Goal: Information Seeking & Learning: Learn about a topic

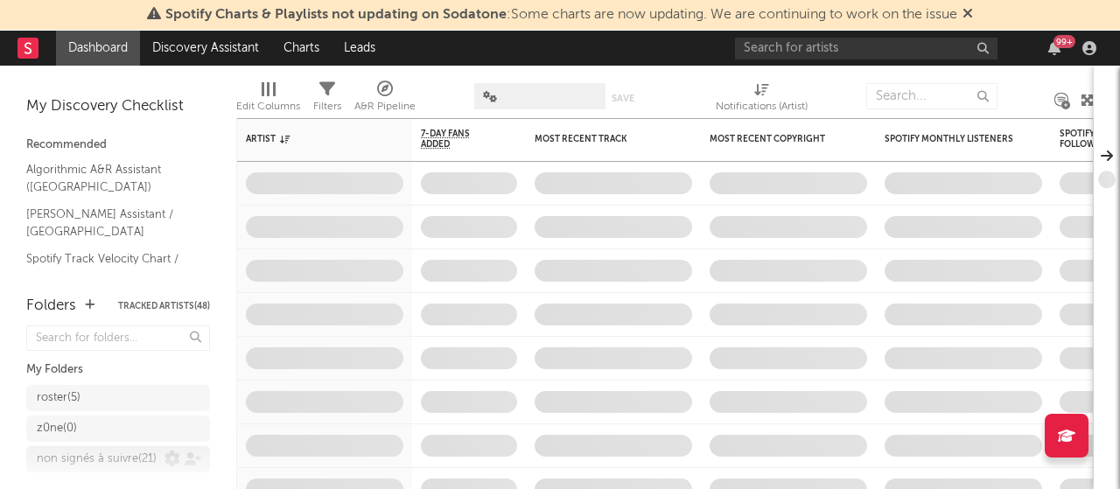
click at [84, 449] on div "non signés à suivre ( 21 )" at bounding box center [97, 459] width 120 height 21
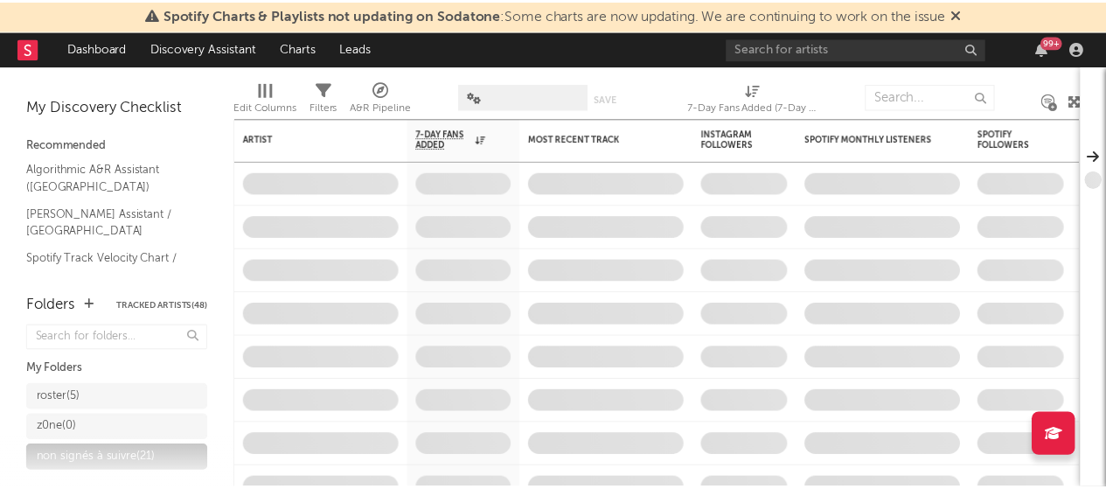
scroll to position [87, 0]
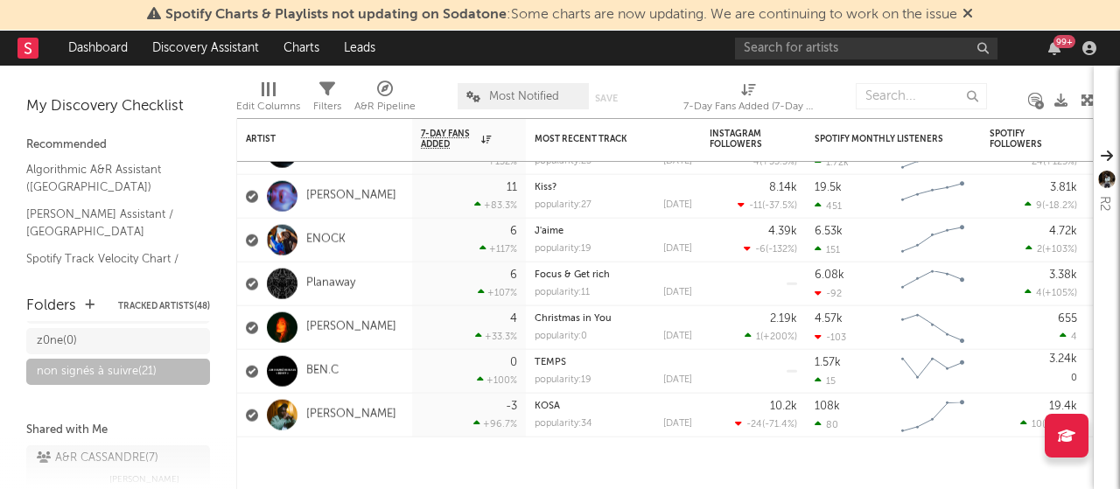
click at [268, 80] on div "Edit Columns" at bounding box center [268, 99] width 64 height 51
click at [275, 101] on div "Edit Columns" at bounding box center [268, 106] width 64 height 21
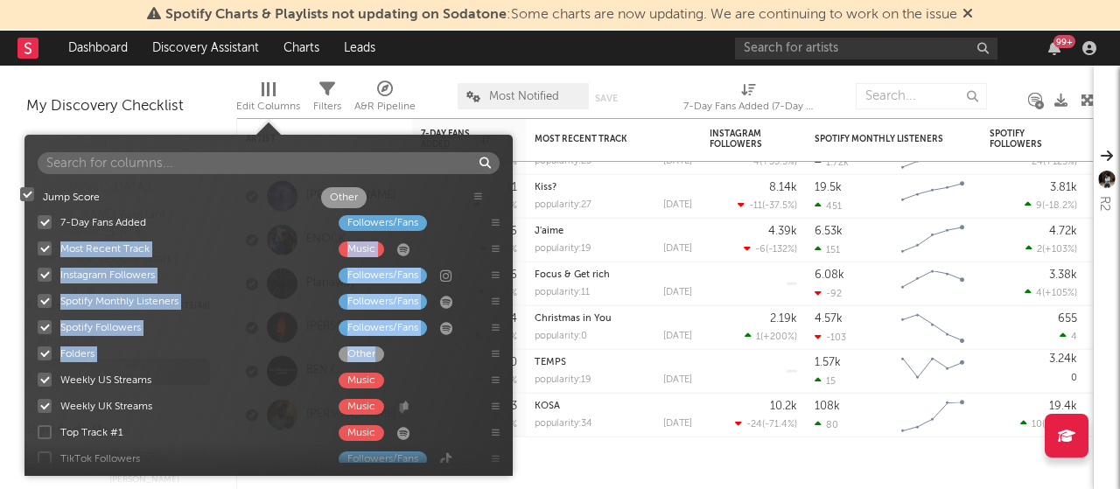
drag, startPoint x: 494, startPoint y: 327, endPoint x: 476, endPoint y: 195, distance: 133.3
click at [476, 195] on div "7-Day Fans Added Followers/Fans Most Recent Track Music Instagram Followers Fol…" at bounding box center [268, 323] width 488 height 280
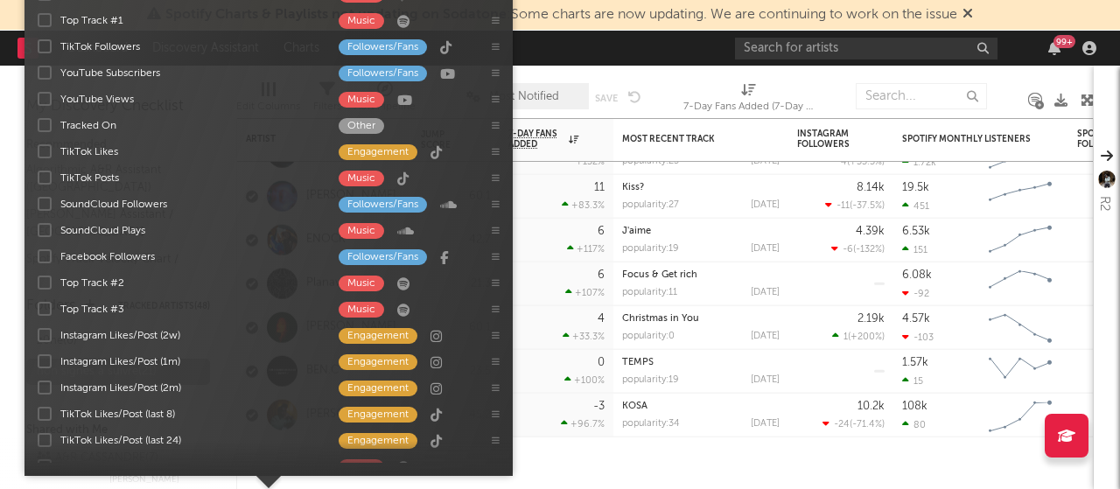
click at [670, 67] on div "Edit Columns Filters A&R Pipeline Most Notified Save Save as 7-Day Fans Added (…" at bounding box center [664, 92] width 857 height 52
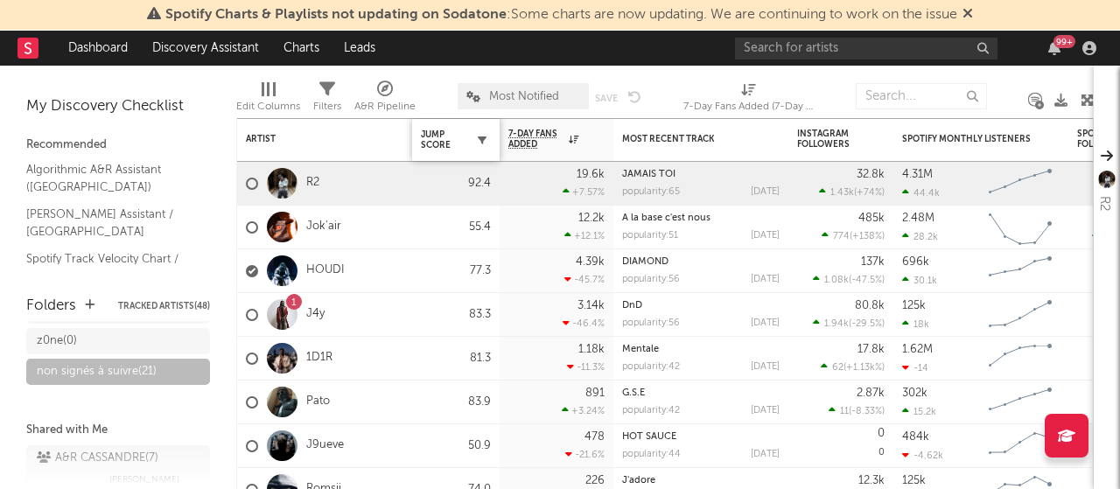
click at [485, 138] on icon "button" at bounding box center [482, 140] width 9 height 9
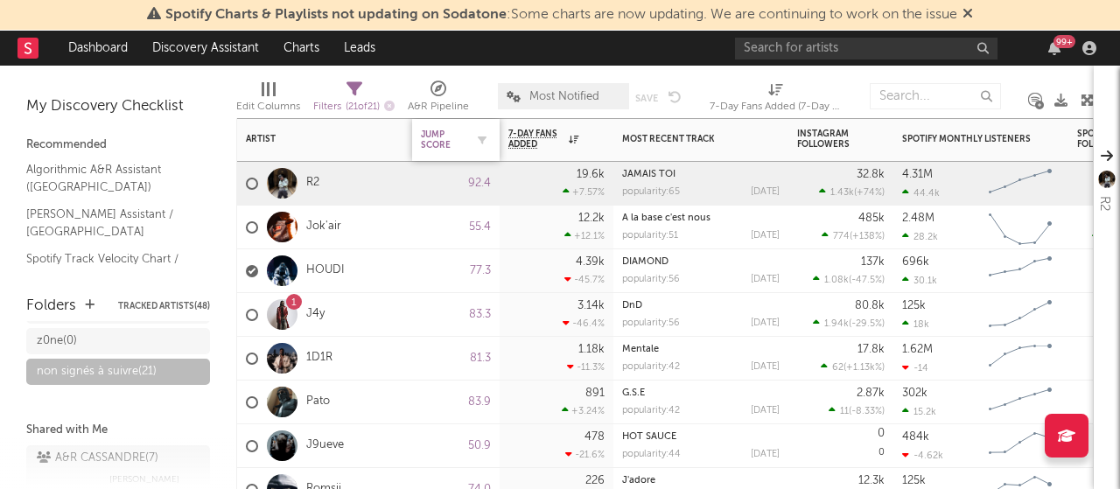
click at [482, 157] on div "Jump Score" at bounding box center [456, 140] width 70 height 37
click at [478, 134] on button "button" at bounding box center [481, 139] width 17 height 17
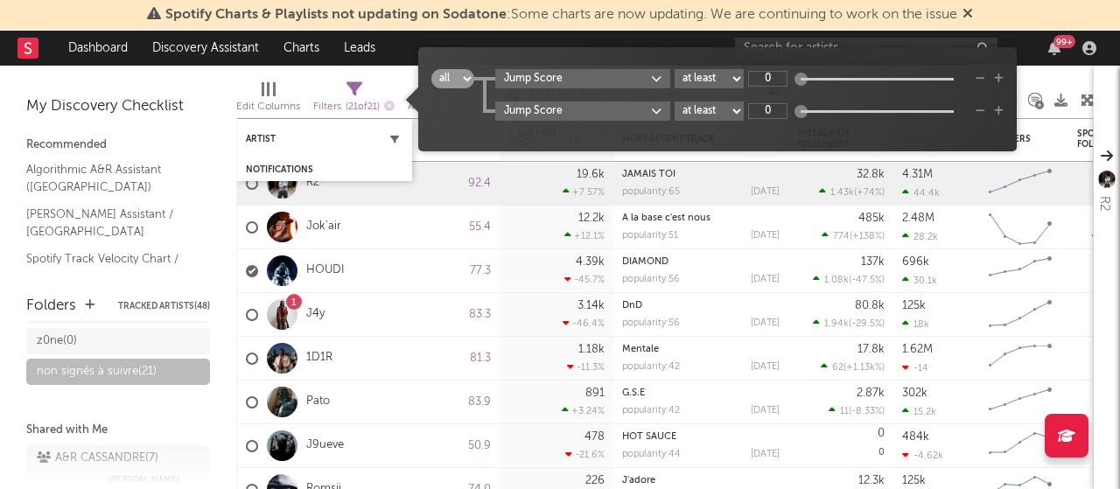
click at [387, 137] on button "button" at bounding box center [394, 138] width 17 height 17
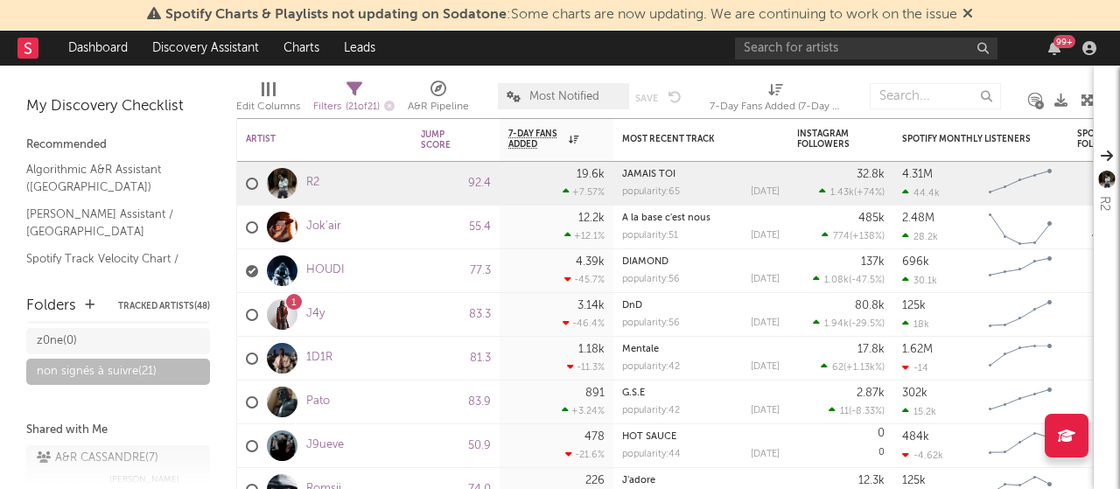
click at [3, 348] on div "Folders Tracked Artists ( 48 ) My Folders roster ( 5 ) z0ne ( 0 ) non signés à …" at bounding box center [118, 383] width 236 height 212
click at [476, 136] on button "button" at bounding box center [481, 139] width 17 height 17
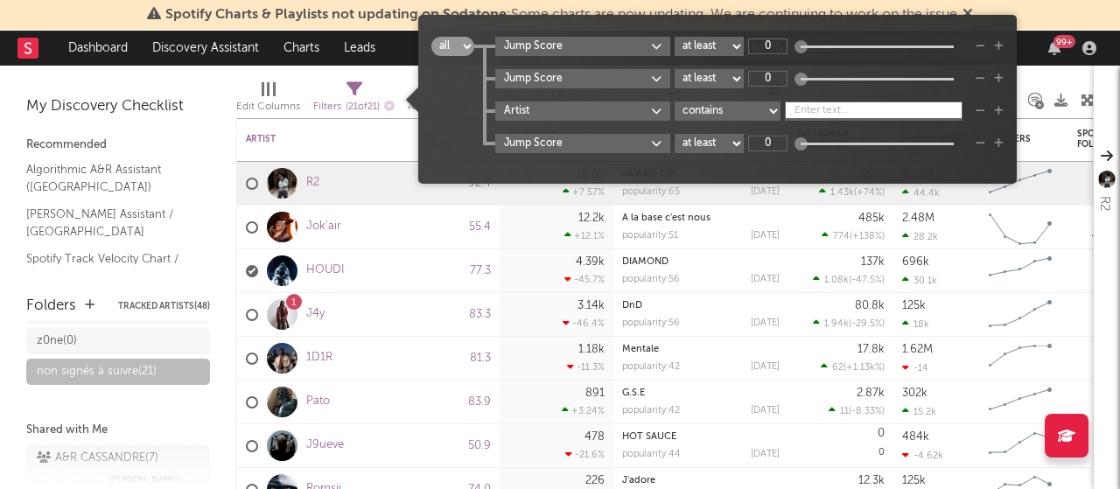
click at [0, 229] on div "My Discovery Checklist Recommended Algorithmic A&R Assistant ([GEOGRAPHIC_DATA]…" at bounding box center [118, 172] width 236 height 212
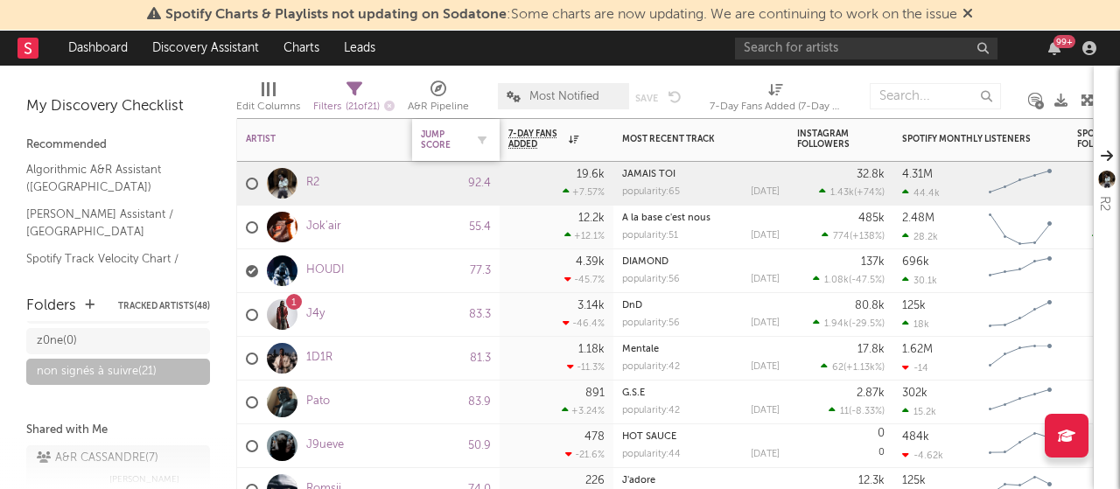
click at [445, 142] on div "Jump Score" at bounding box center [443, 139] width 44 height 21
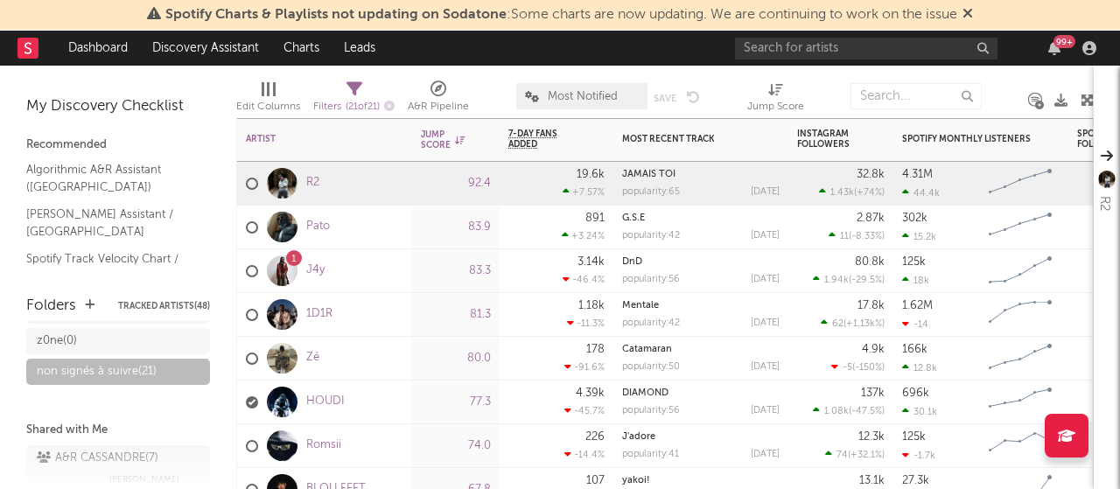
click at [404, 240] on div "Pato" at bounding box center [324, 228] width 175 height 44
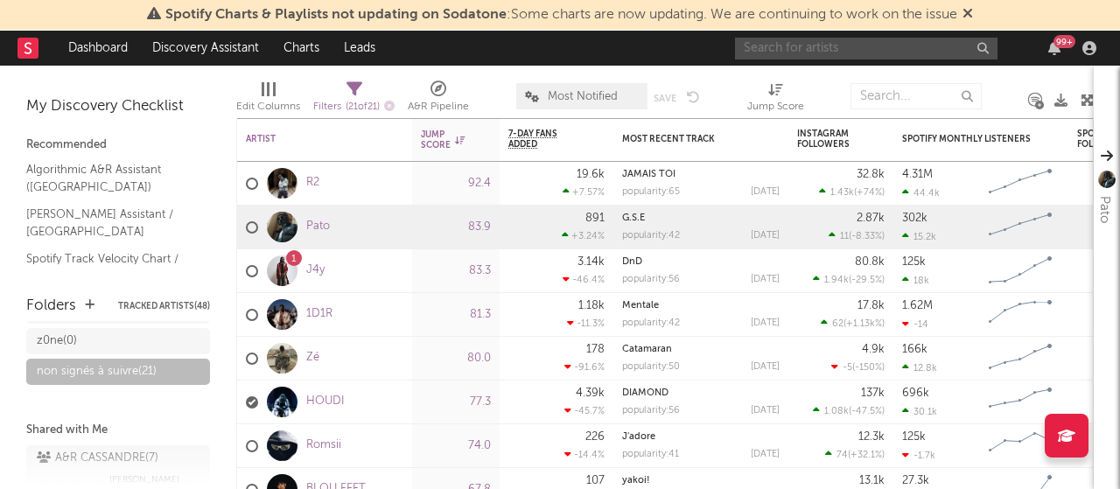
click at [795, 53] on input "text" at bounding box center [866, 49] width 262 height 22
type input "b"
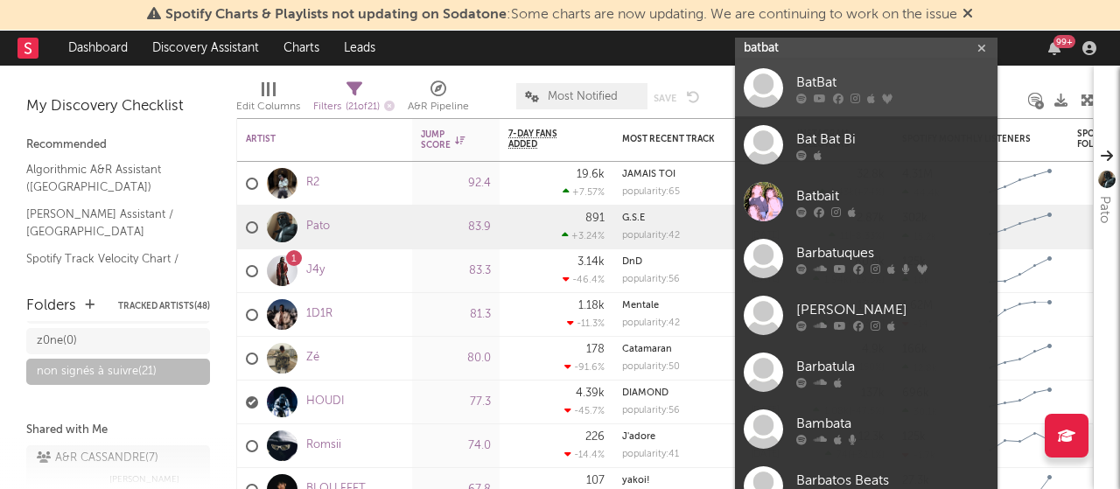
type input "batbat"
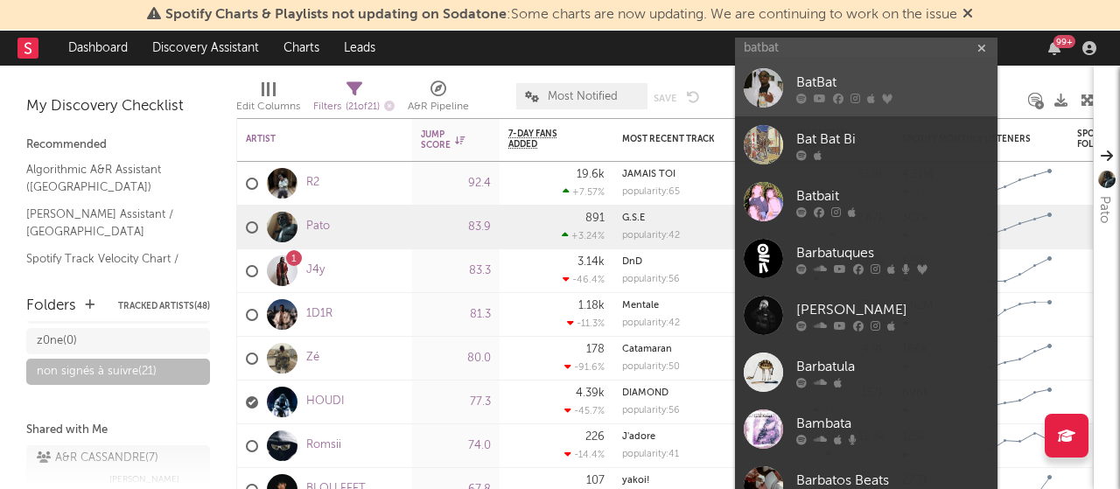
click at [897, 79] on div "BatBat" at bounding box center [892, 83] width 192 height 21
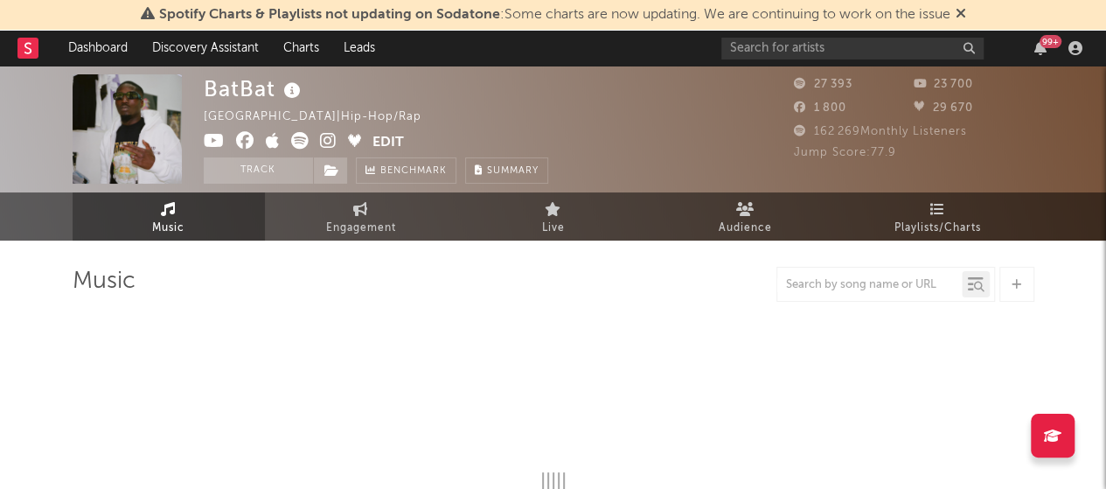
select select "6m"
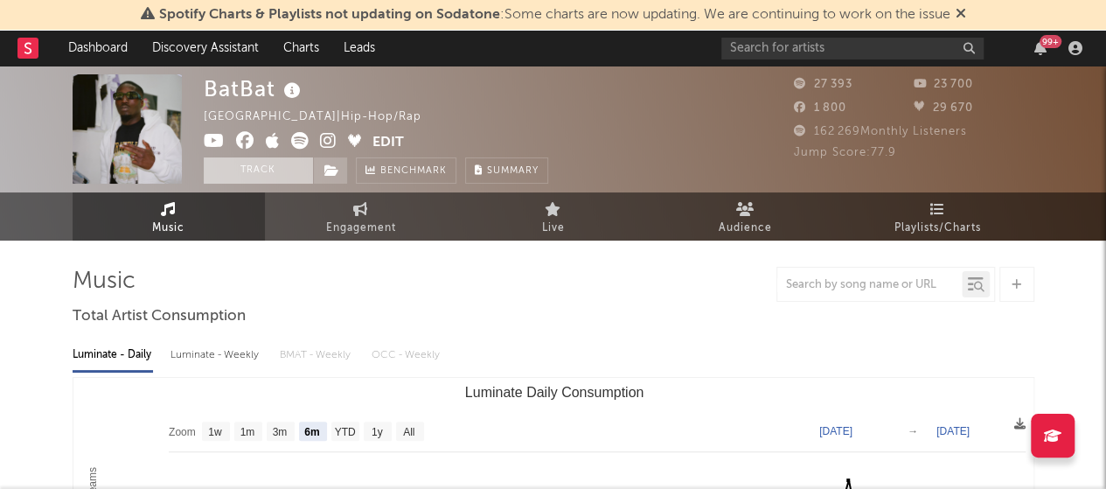
click at [281, 172] on button "Track" at bounding box center [258, 170] width 109 height 26
click at [329, 164] on icon at bounding box center [332, 170] width 15 height 12
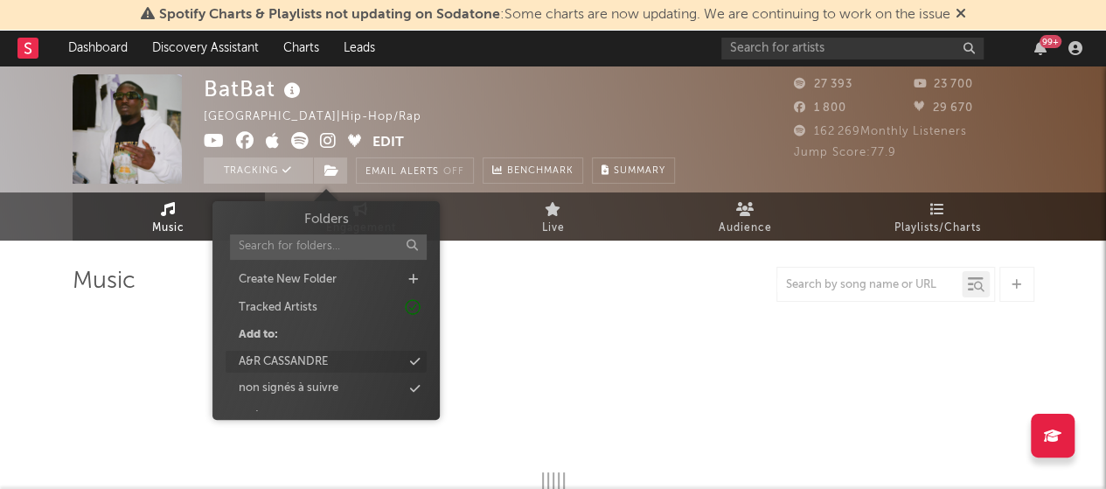
select select "6m"
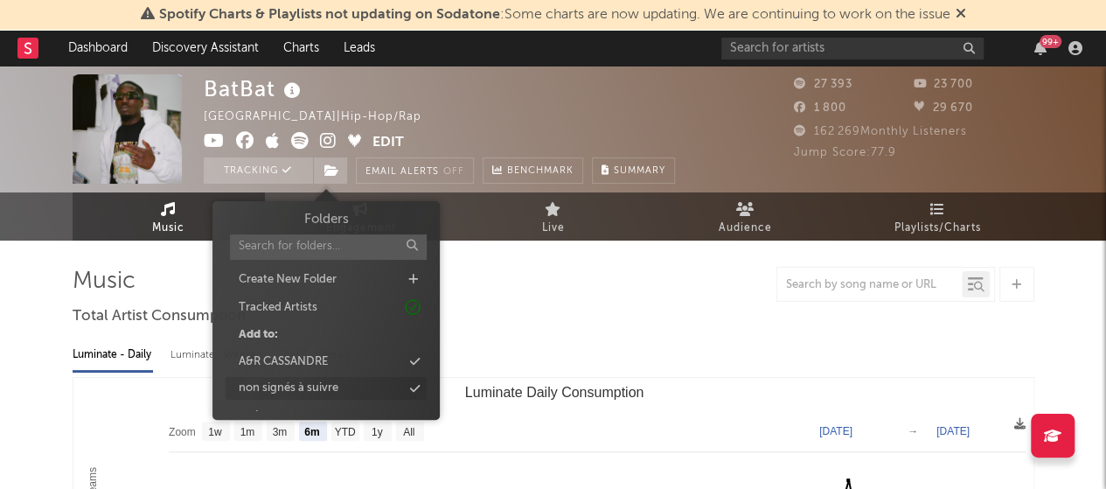
click at [287, 386] on div "non signés à suivre" at bounding box center [289, 388] width 100 height 17
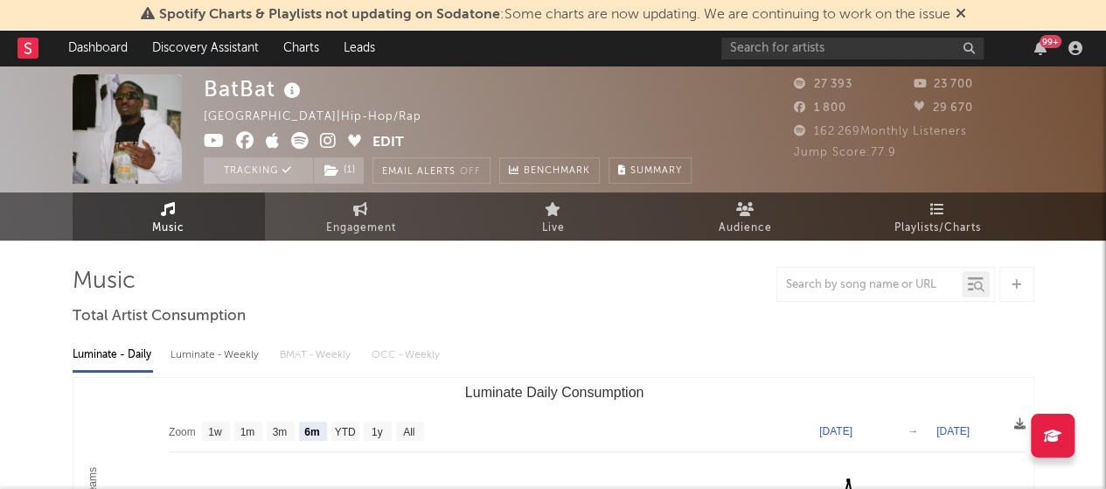
click at [514, 82] on div "BatBat [GEOGRAPHIC_DATA] | Hip-Hop/Rap Edit Tracking ( 1 ) Email Alerts Off Ben…" at bounding box center [448, 128] width 488 height 109
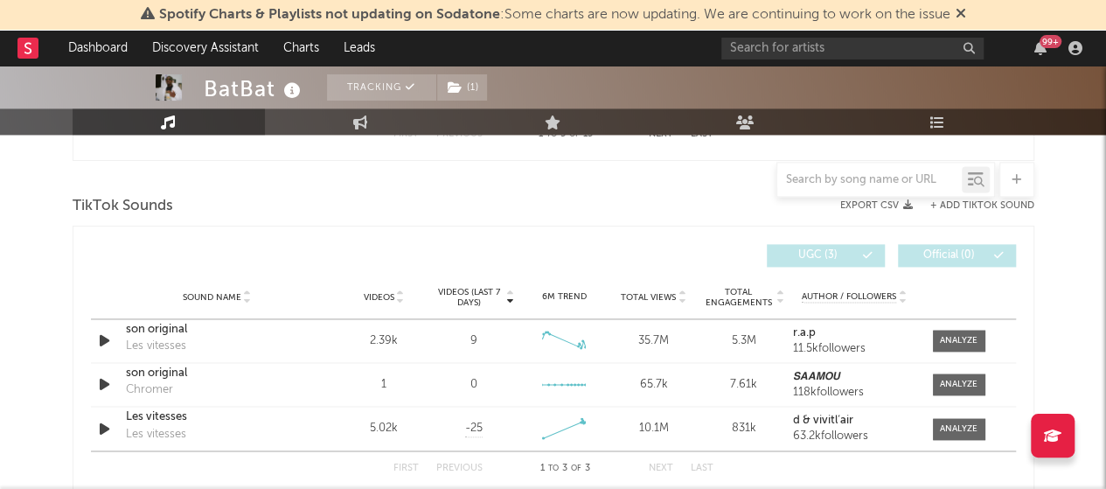
scroll to position [1137, 0]
click at [100, 339] on icon "button" at bounding box center [104, 342] width 18 height 22
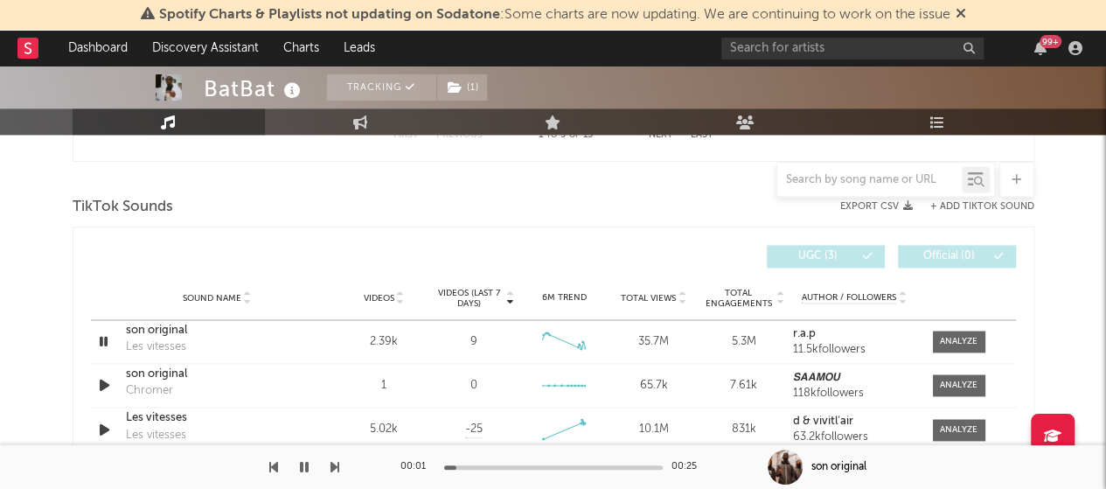
click at [491, 464] on div "00:01 00:25" at bounding box center [554, 467] width 306 height 44
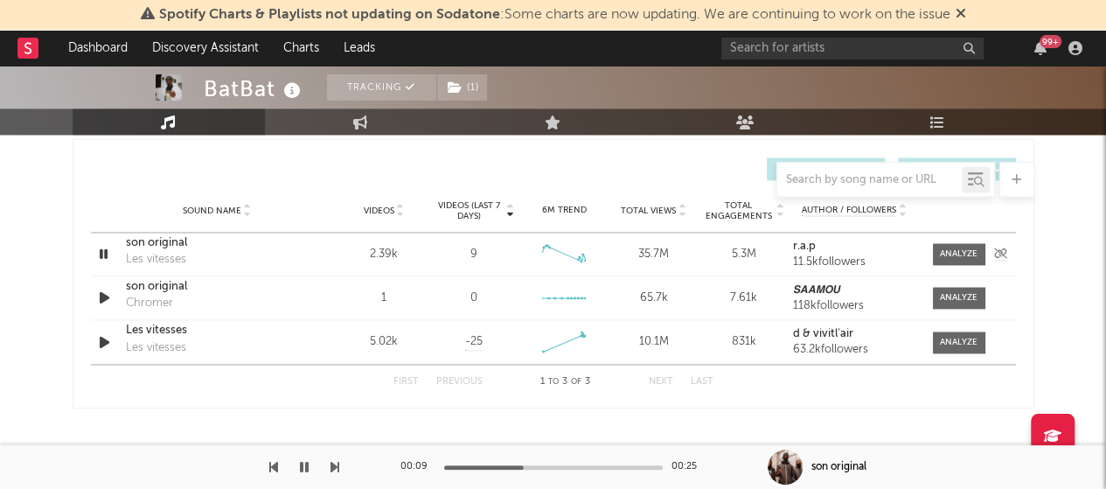
click at [105, 256] on icon "button" at bounding box center [103, 254] width 17 height 22
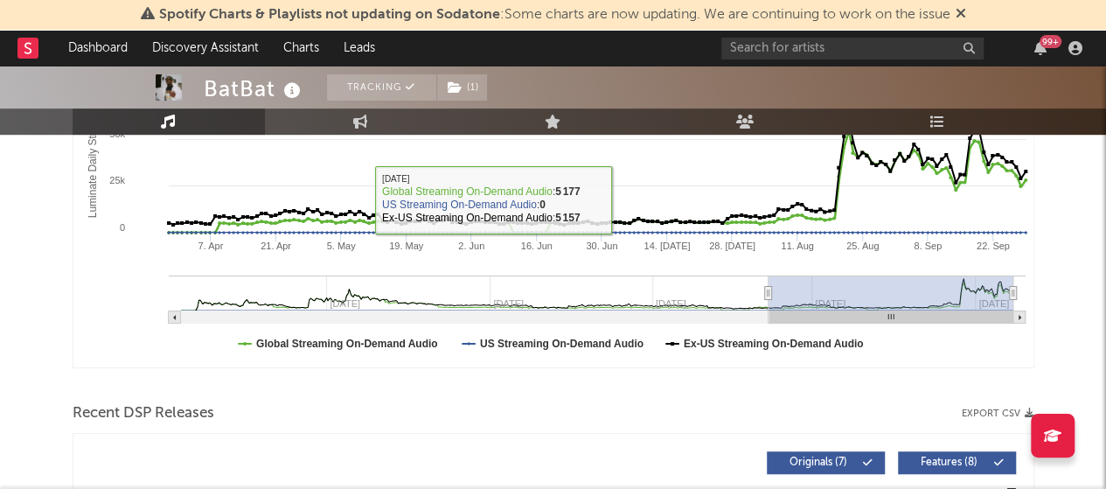
scroll to position [87, 0]
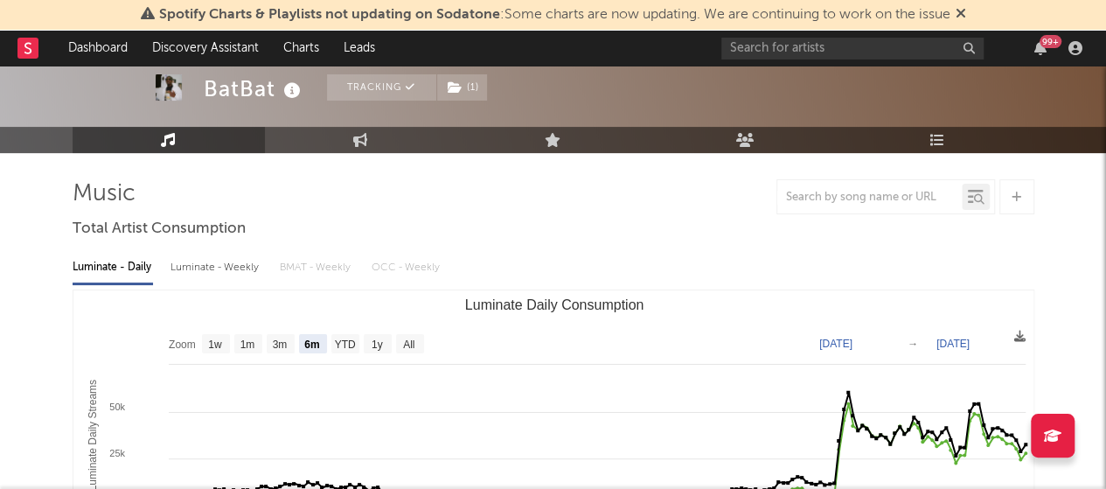
click at [394, 181] on div at bounding box center [554, 196] width 962 height 35
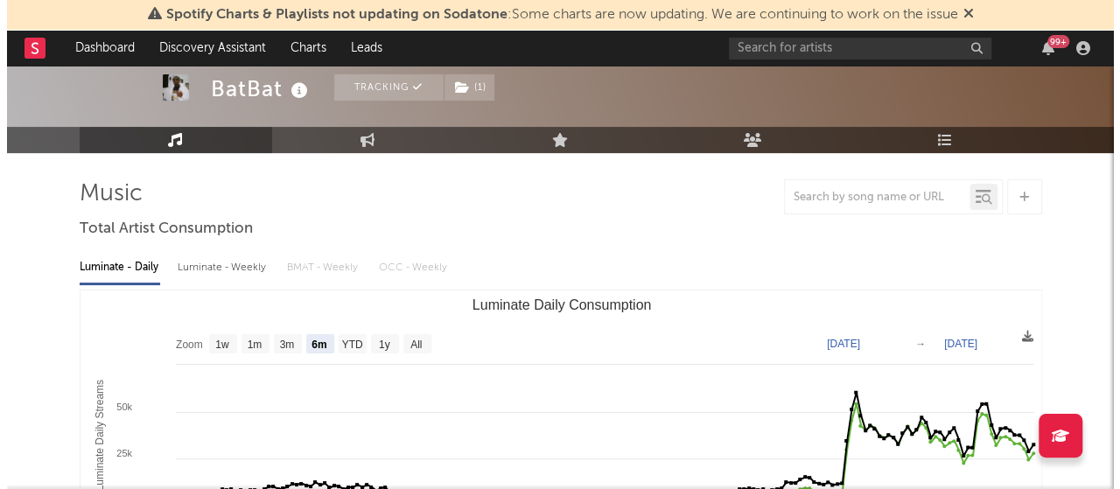
scroll to position [0, 0]
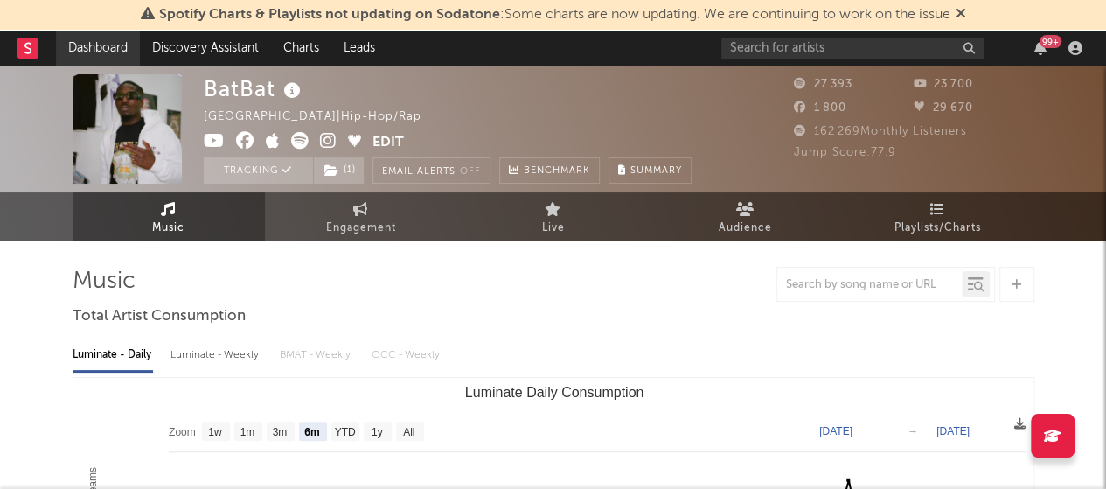
click at [98, 32] on link "Dashboard" at bounding box center [98, 48] width 84 height 35
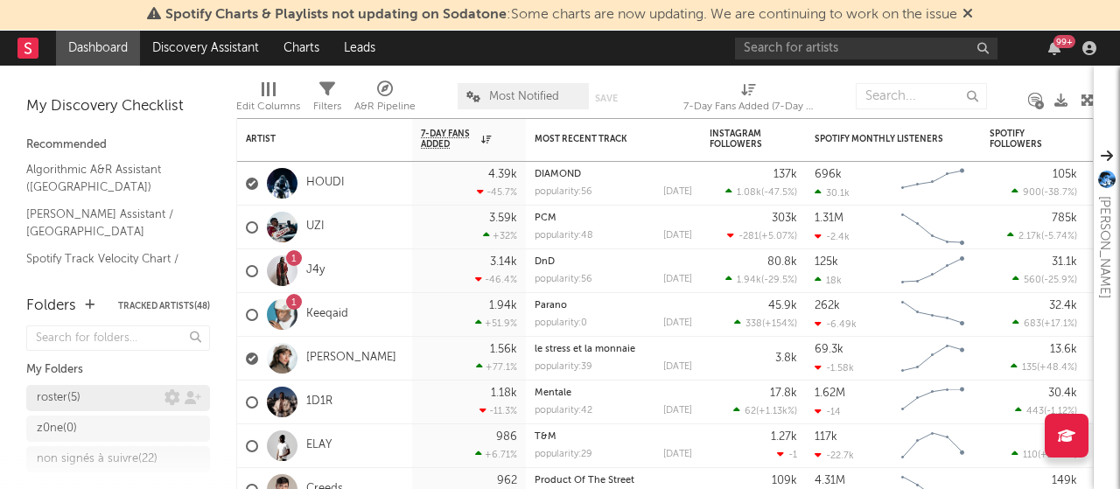
scroll to position [164, 0]
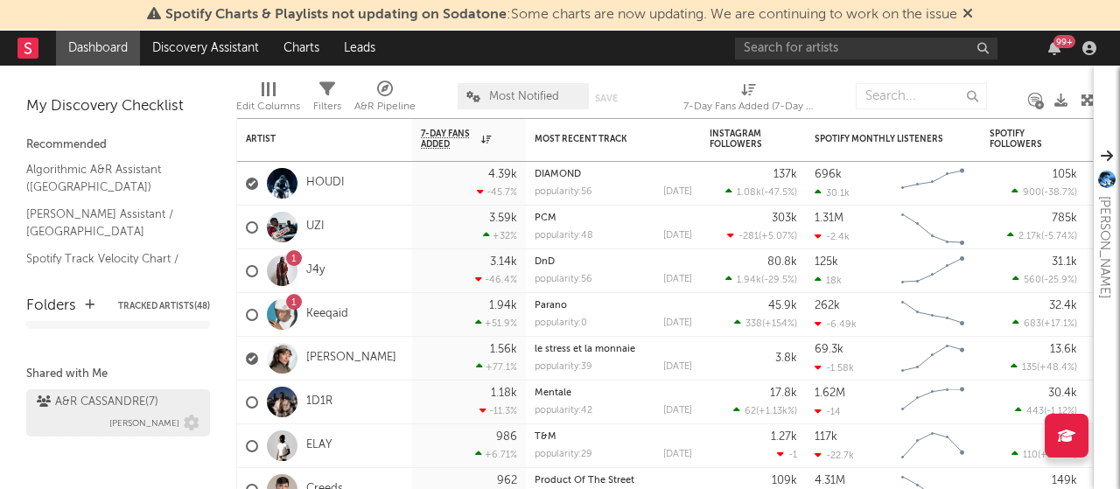
click at [87, 412] on div "A&R CASSANDRE ( 7 )" at bounding box center [98, 402] width 122 height 21
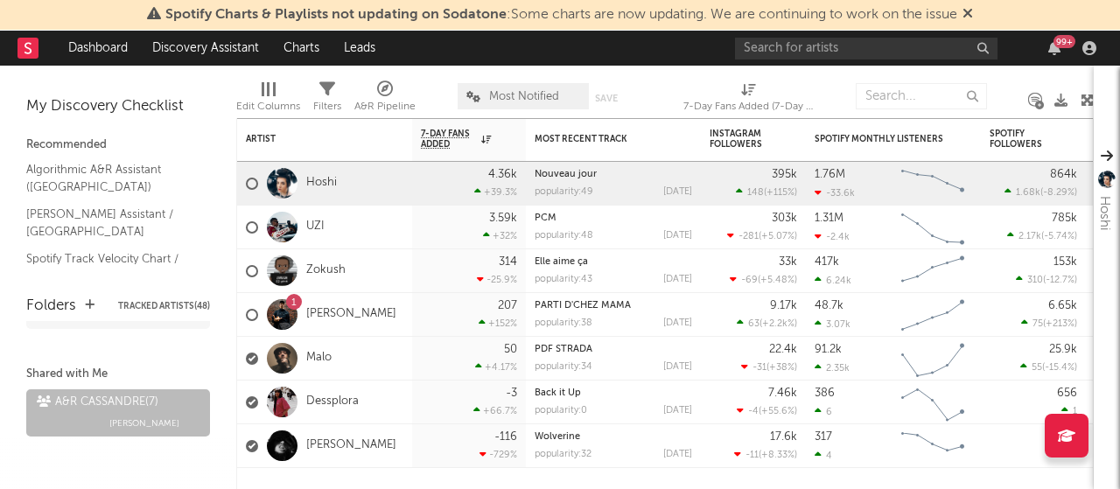
click at [261, 96] on body "Spotify Charts & Playlists not updating on Sodatone : Some charts are now updat…" at bounding box center [560, 244] width 1120 height 489
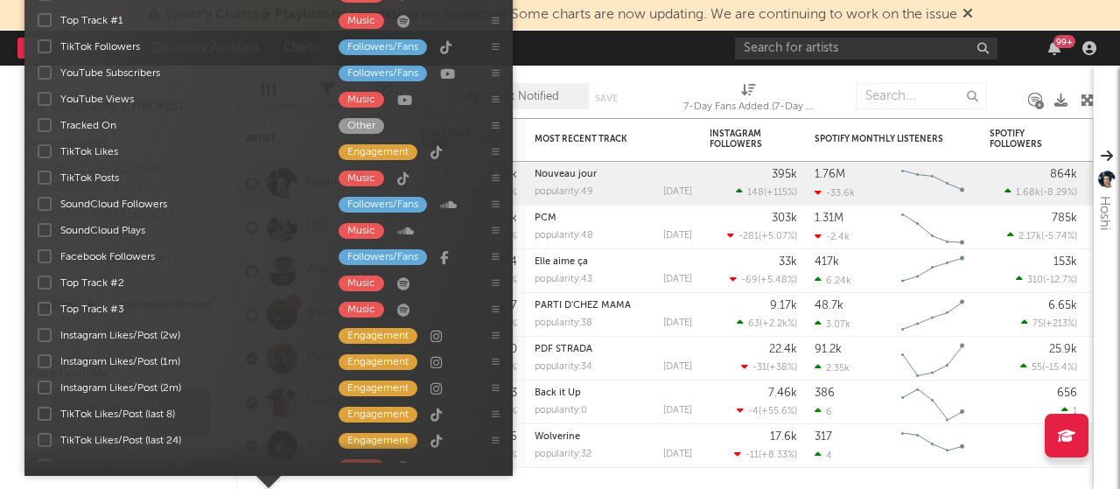
click at [678, 81] on div "Edit Columns Filters A&R Pipeline Most Notified Save Save as 7-Day Fans Added (…" at bounding box center [664, 92] width 857 height 52
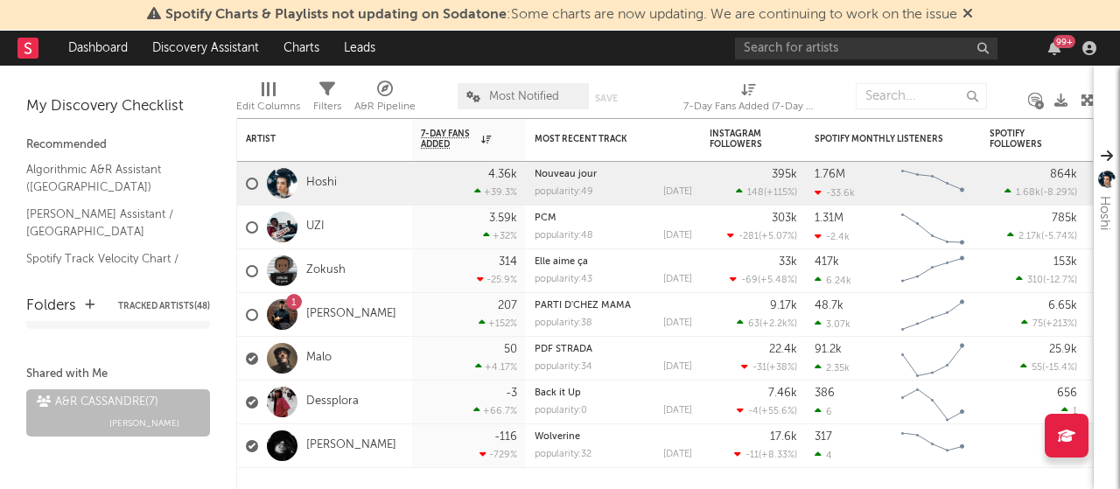
click at [264, 95] on div at bounding box center [269, 89] width 14 height 14
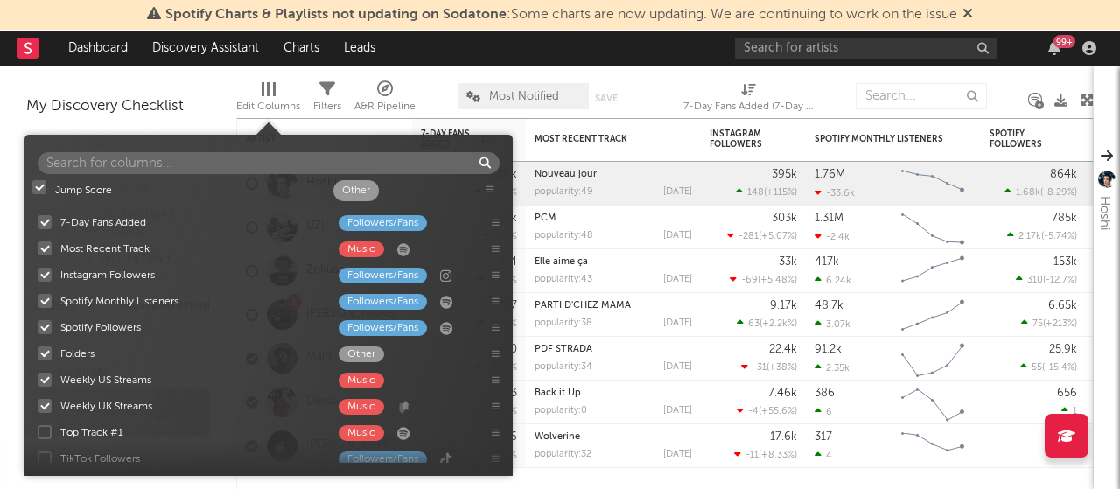
drag, startPoint x: 495, startPoint y: 326, endPoint x: 492, endPoint y: 186, distance: 140.0
click at [492, 186] on div "7-Day Fans Added Followers/Fans Most Recent Track Music Instagram Followers Fol…" at bounding box center [268, 323] width 488 height 280
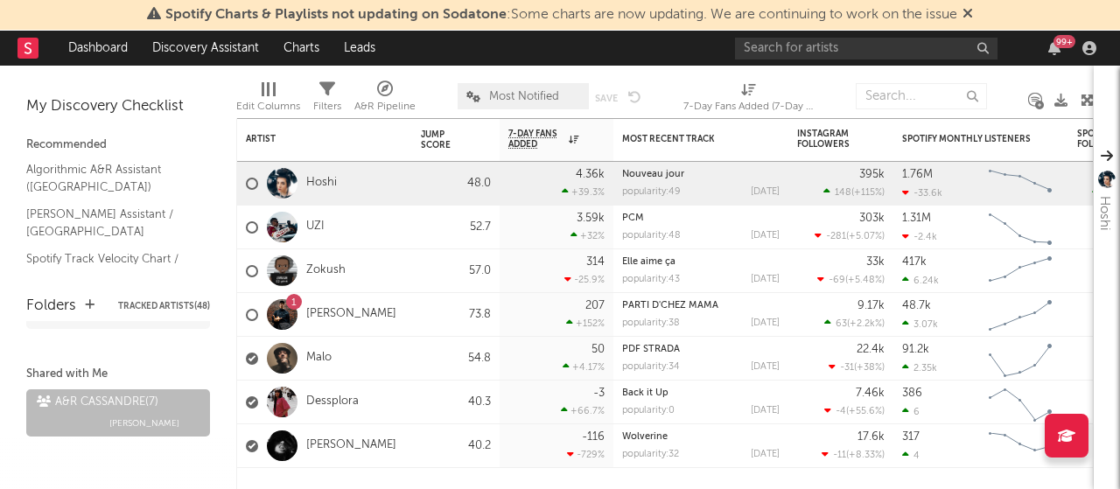
click at [660, 71] on div "Edit Columns Filters A&R Pipeline Most Notified Save Save as 7-Day Fans Added (…" at bounding box center [664, 92] width 857 height 52
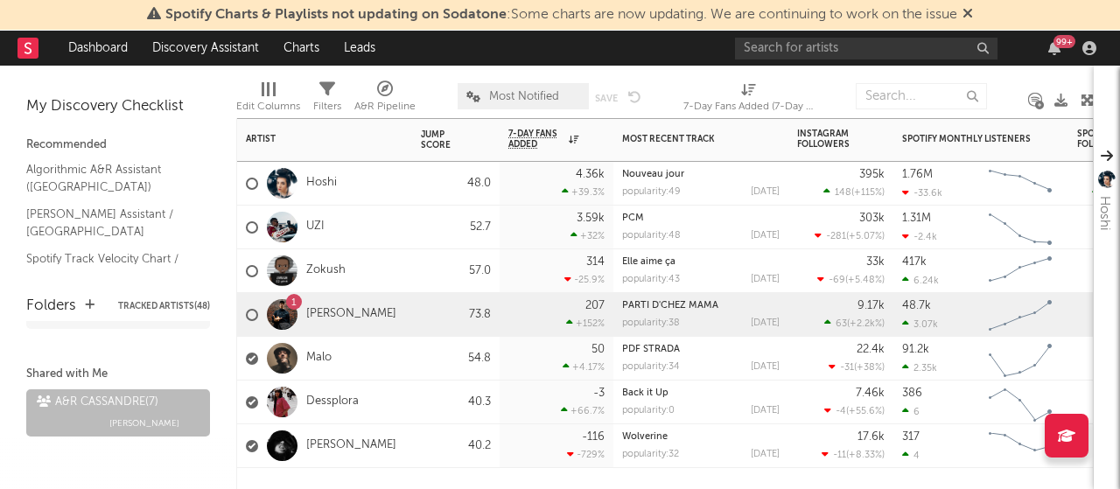
click at [413, 319] on div "73.8" at bounding box center [455, 315] width 87 height 44
click at [366, 220] on div "UZI" at bounding box center [324, 228] width 175 height 44
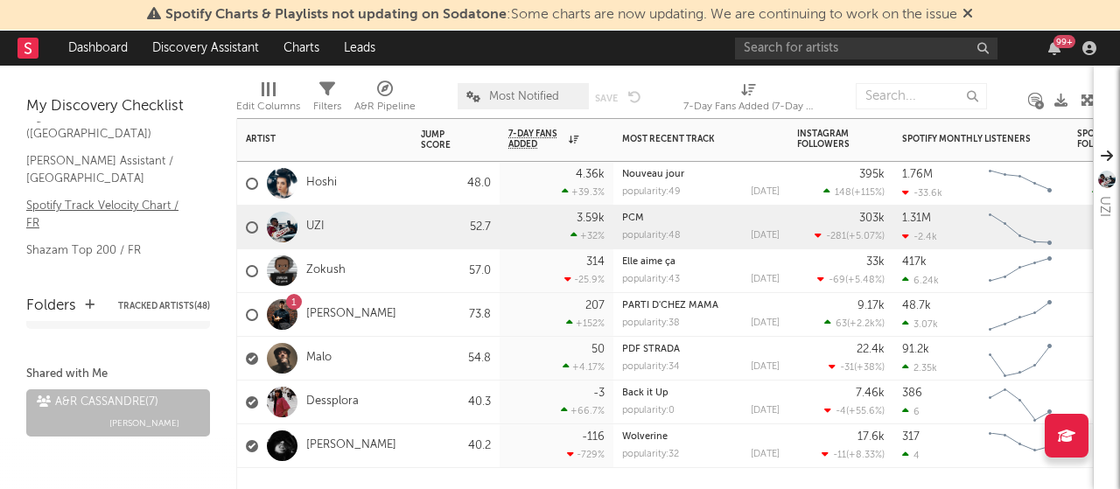
scroll to position [175, 0]
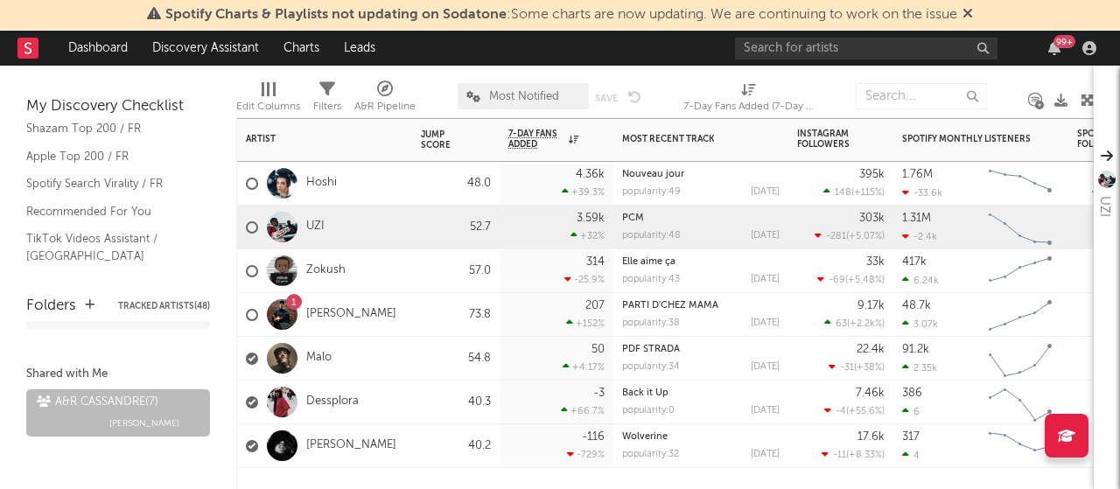
click at [158, 307] on button "Tracked Artists ( 48 )" at bounding box center [164, 306] width 92 height 9
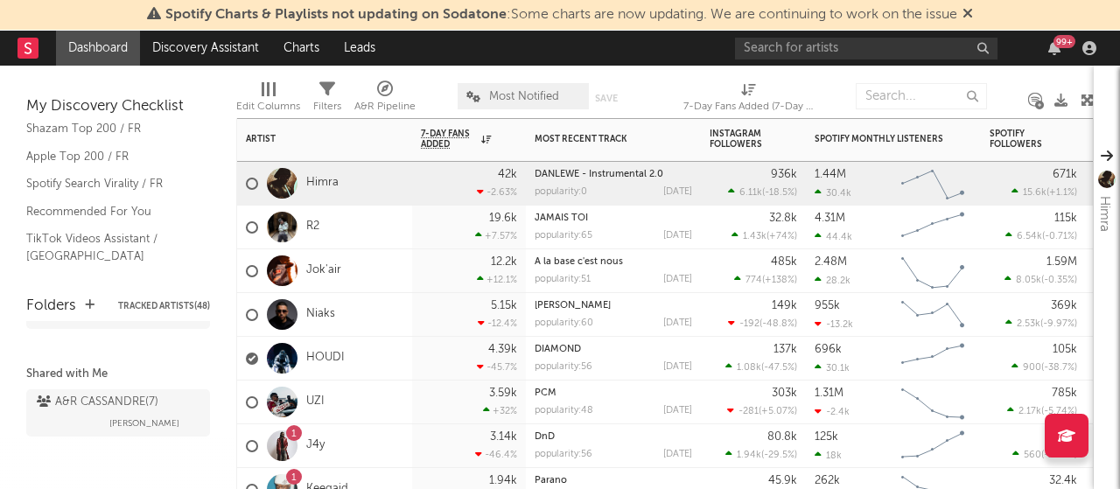
scroll to position [212, 0]
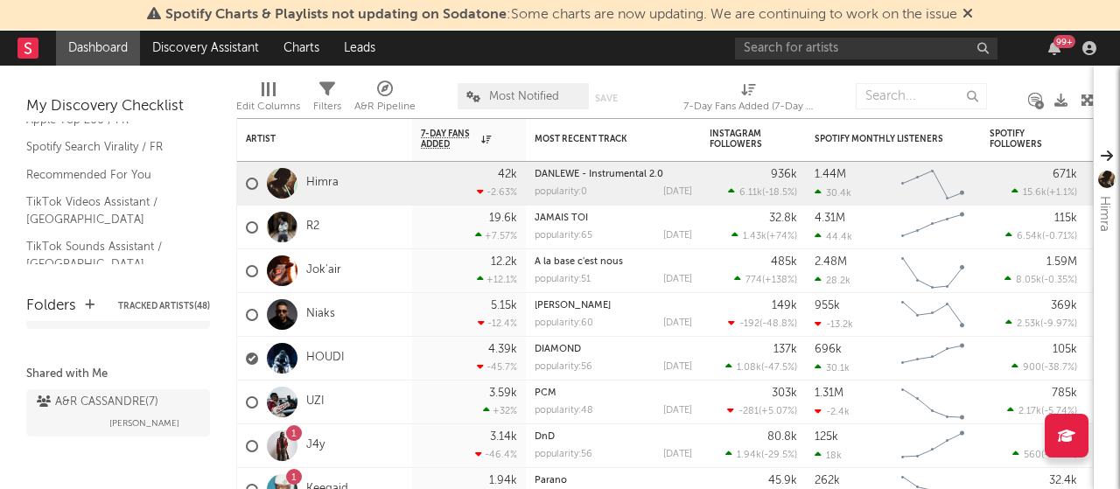
click at [967, 14] on icon at bounding box center [967, 13] width 10 height 14
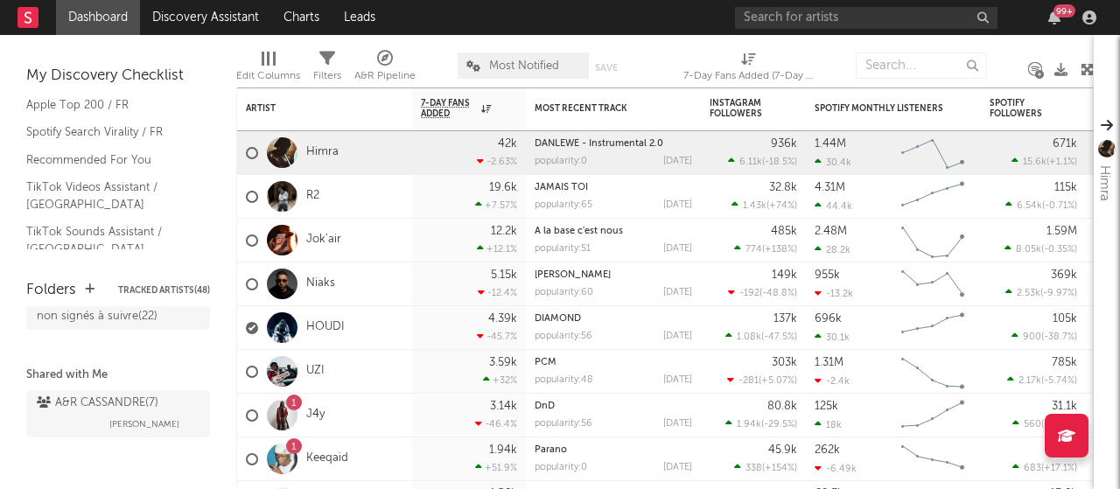
click at [61, 290] on div "Folders" at bounding box center [51, 290] width 50 height 21
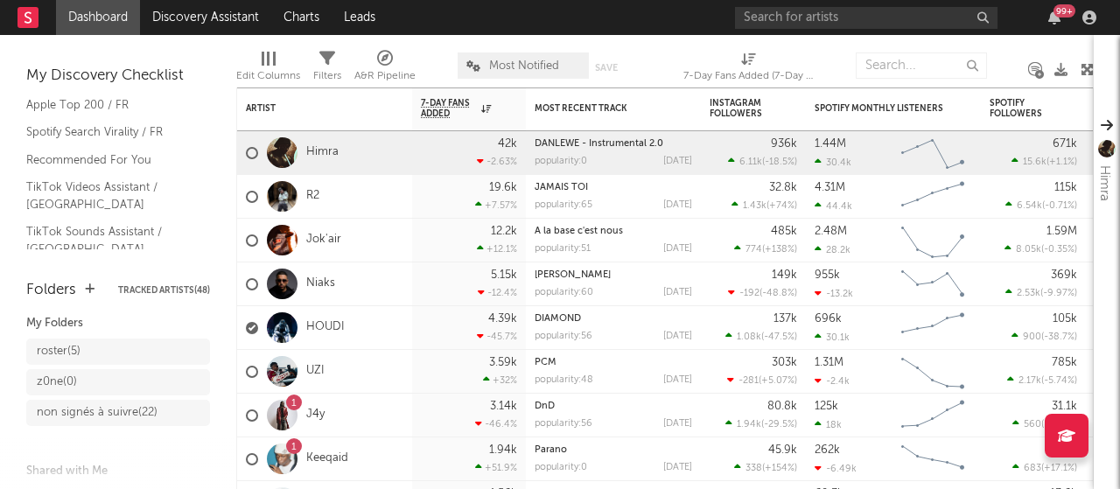
scroll to position [0, 0]
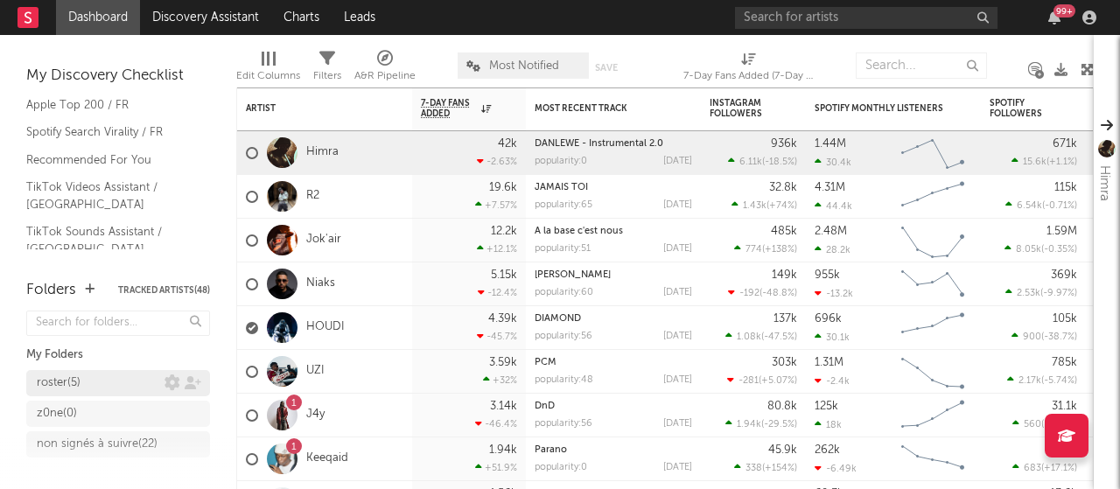
click at [70, 384] on div "roster ( 5 )" at bounding box center [59, 383] width 44 height 21
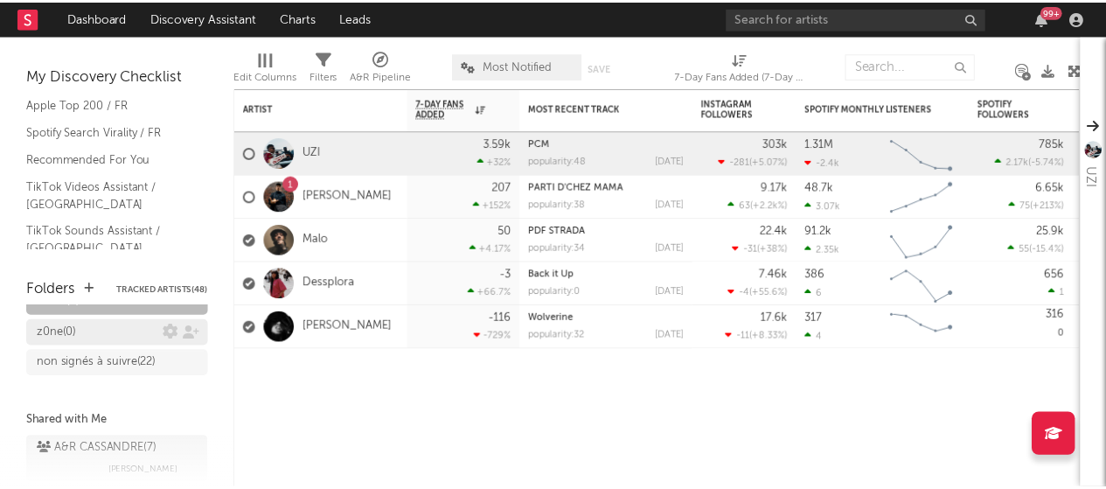
scroll to position [87, 0]
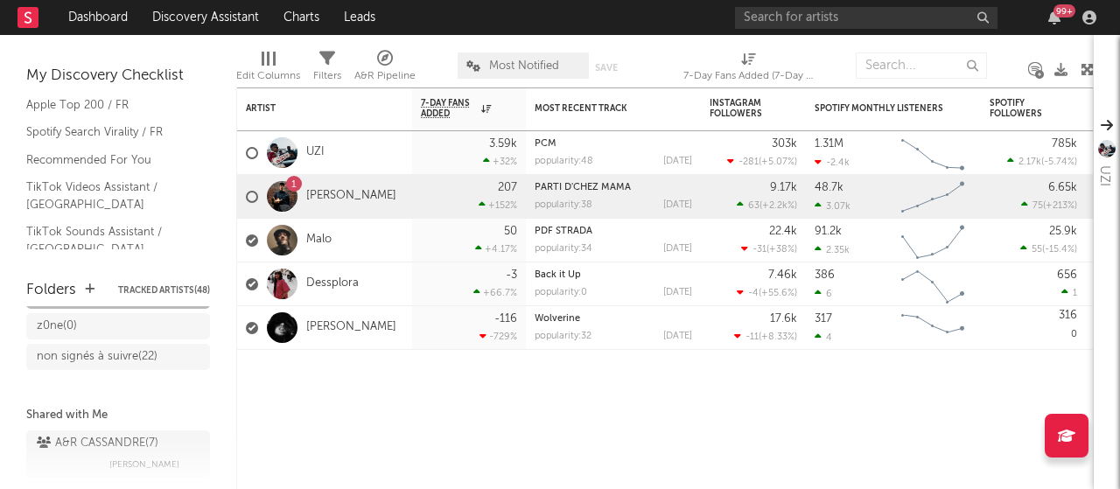
click at [294, 195] on div at bounding box center [282, 196] width 31 height 31
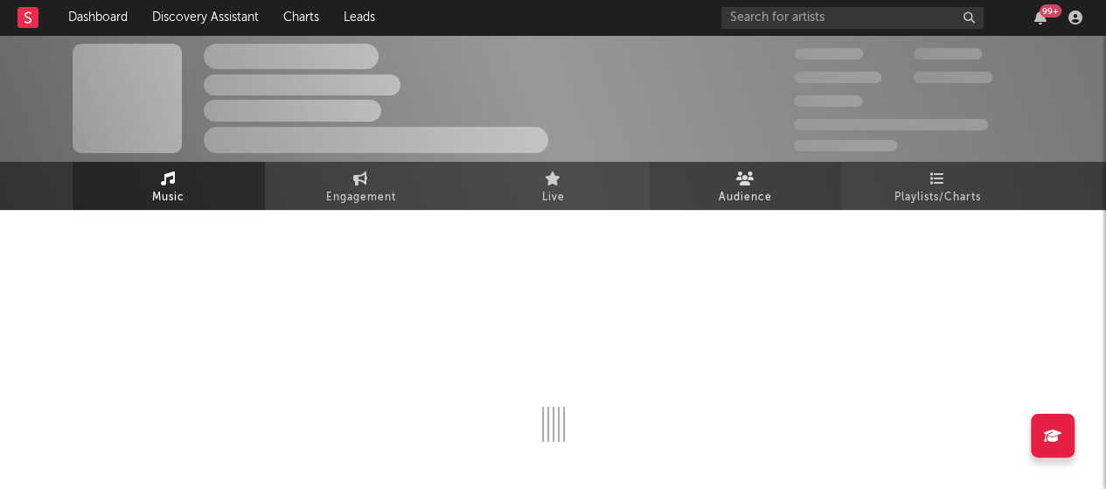
select select "1w"
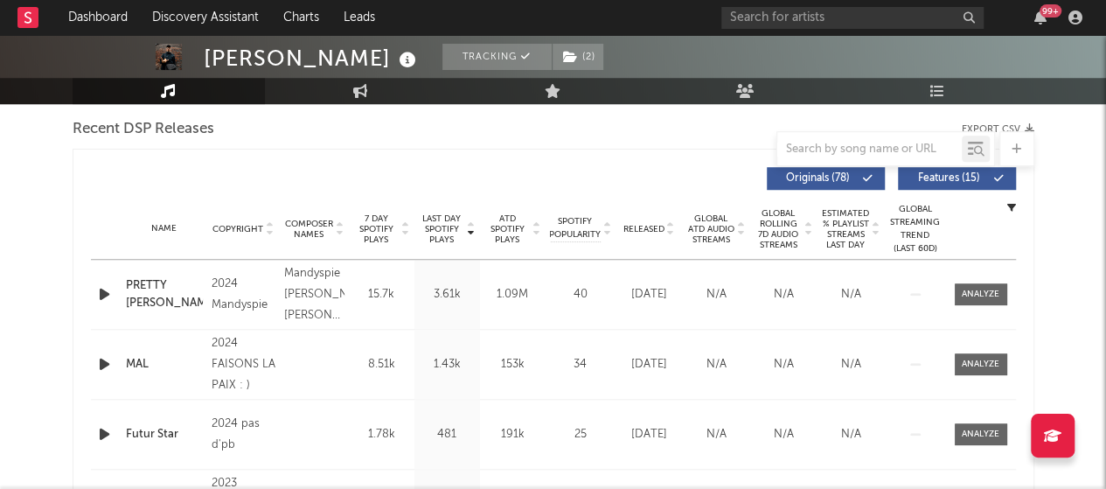
scroll to position [612, 0]
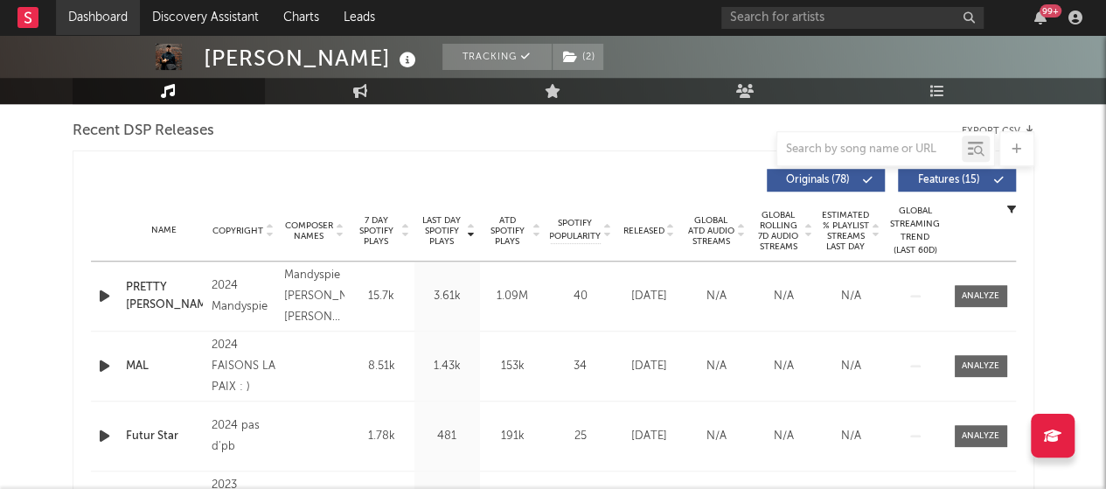
click at [103, 22] on link "Dashboard" at bounding box center [98, 17] width 84 height 35
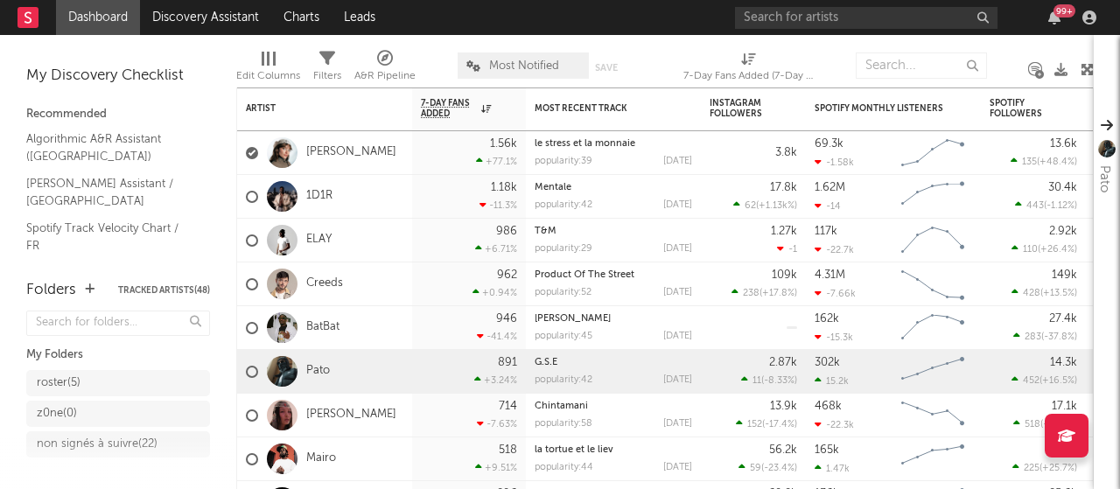
click at [9, 372] on div "Folders Tracked Artists ( 48 ) My Folders roster ( 5 ) z0ne ( 0 ) non signés à …" at bounding box center [118, 375] width 236 height 227
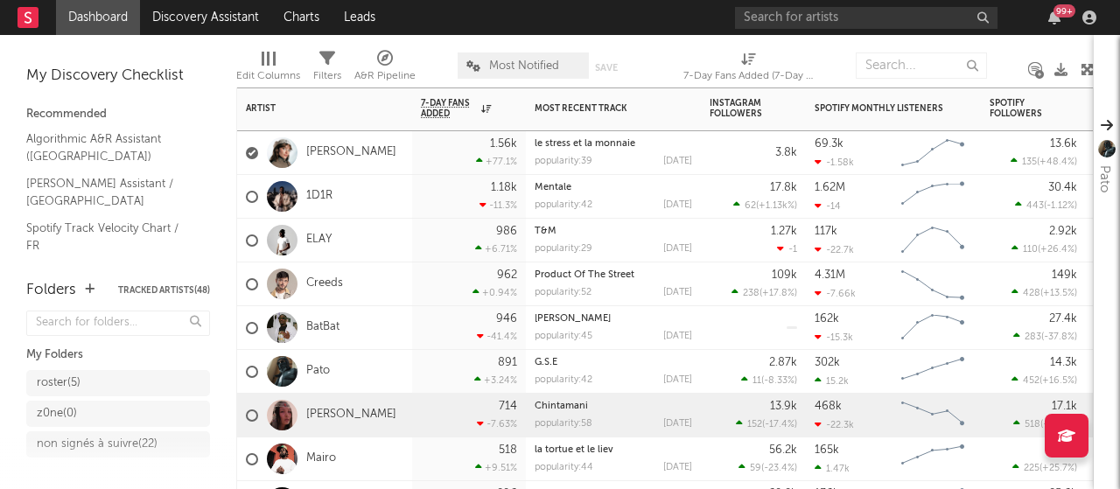
click at [615, 426] on div "popularity: 58 [DATE]" at bounding box center [612, 424] width 157 height 10
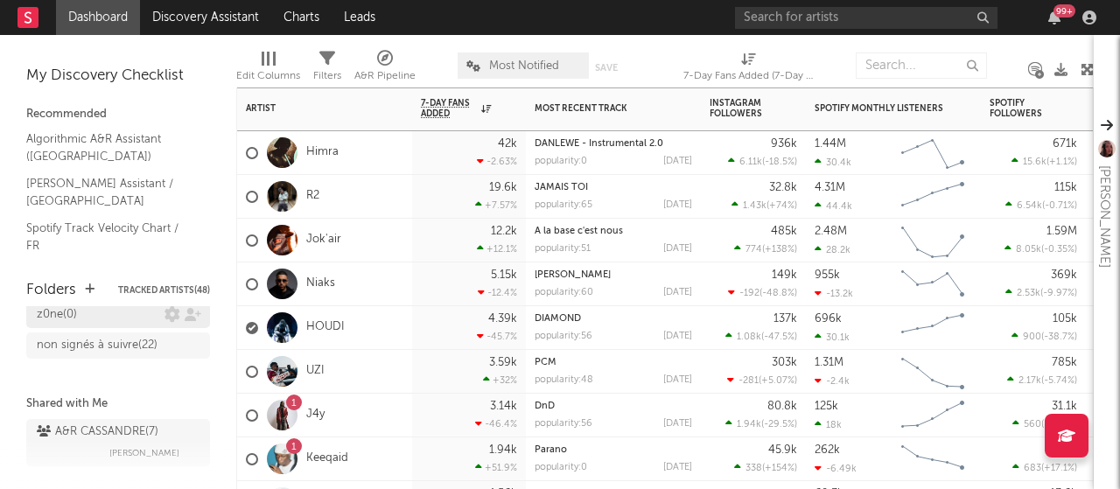
scroll to position [61, 0]
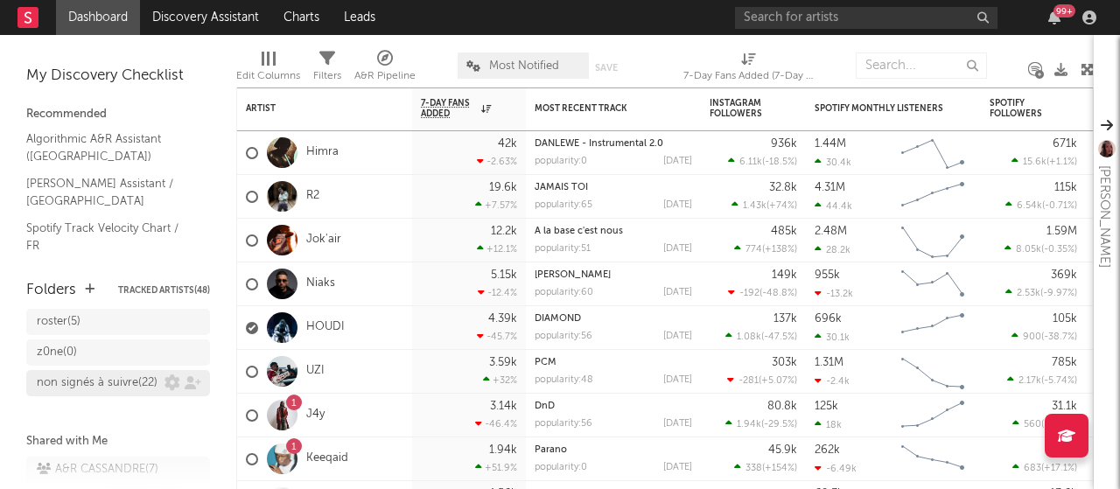
click at [89, 389] on div "non signés à suivre ( 22 )" at bounding box center [97, 383] width 121 height 21
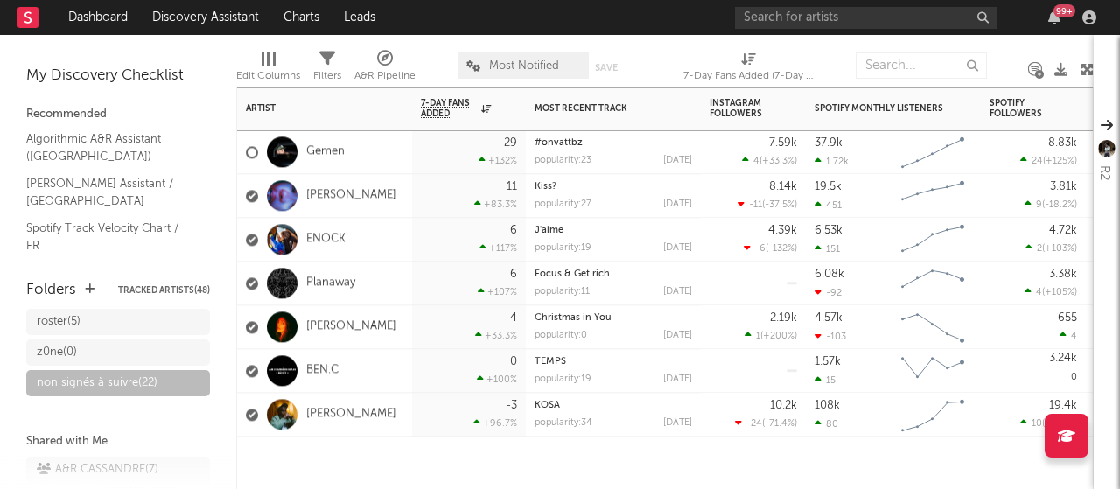
click at [373, 410] on div "[PERSON_NAME]" at bounding box center [324, 415] width 175 height 44
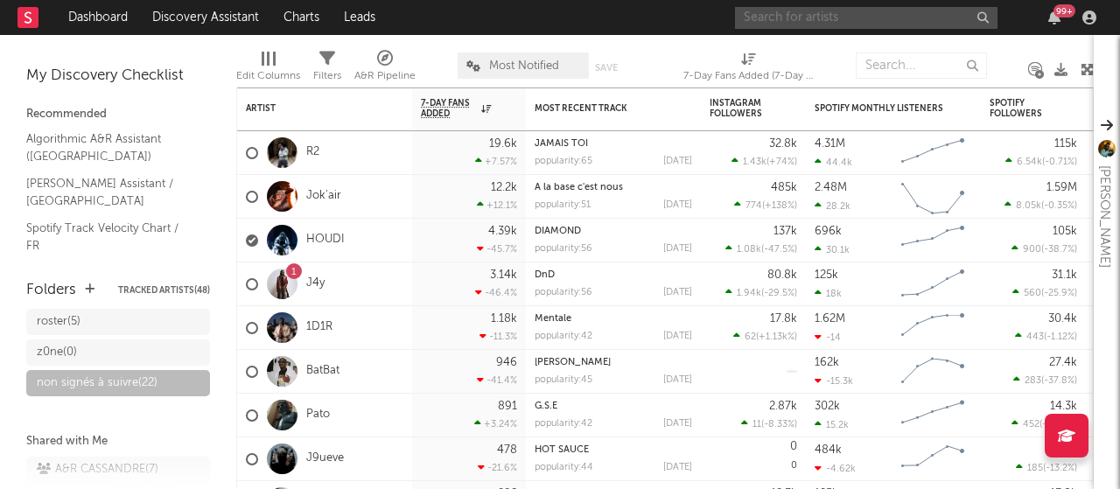
click at [799, 22] on input "text" at bounding box center [866, 18] width 262 height 22
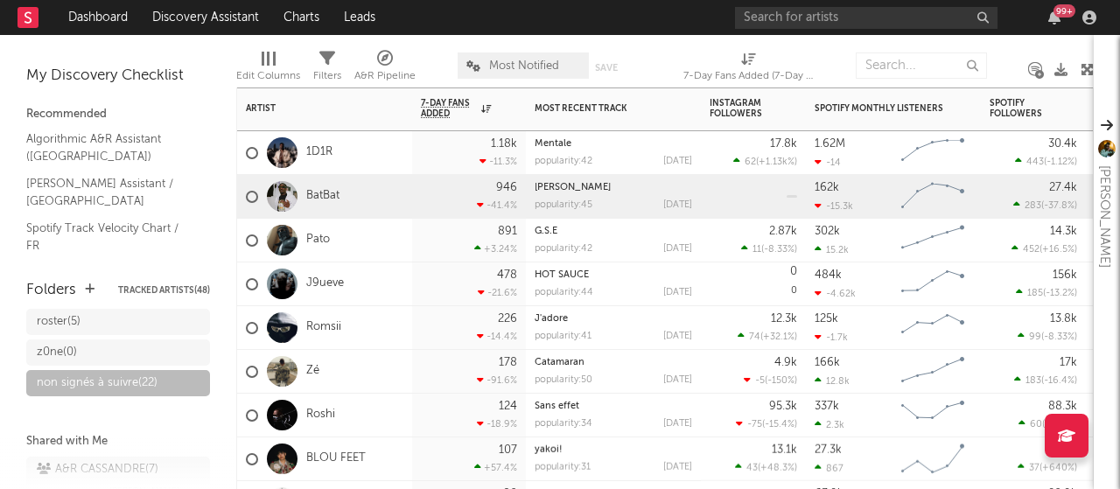
click at [395, 189] on div "BatBat" at bounding box center [324, 197] width 175 height 44
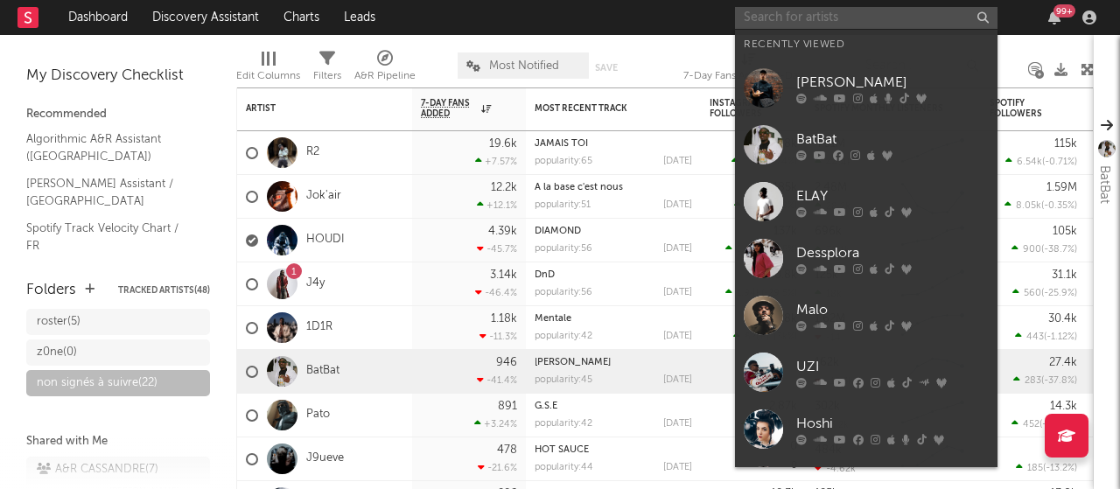
click at [779, 23] on input "text" at bounding box center [866, 18] width 262 height 22
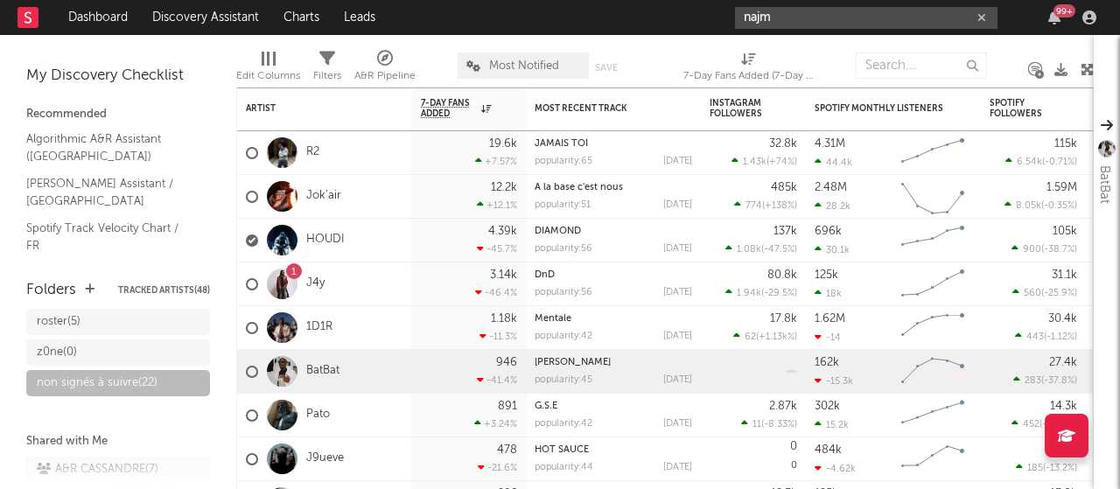
type input "najm"
click at [185, 12] on link "Discovery Assistant" at bounding box center [205, 17] width 131 height 35
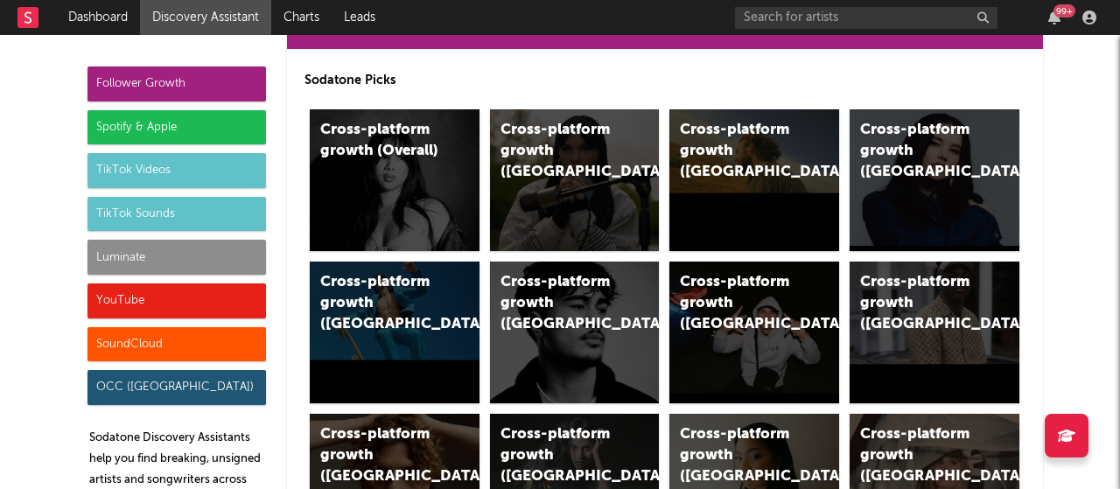
scroll to position [87, 0]
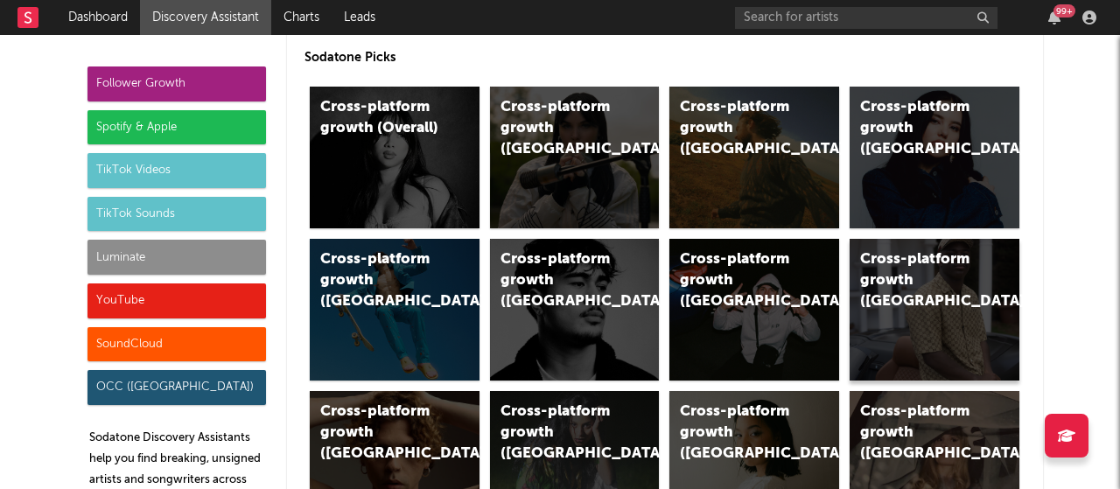
click at [915, 275] on div "Cross-platform growth ([GEOGRAPHIC_DATA])" at bounding box center [919, 280] width 119 height 63
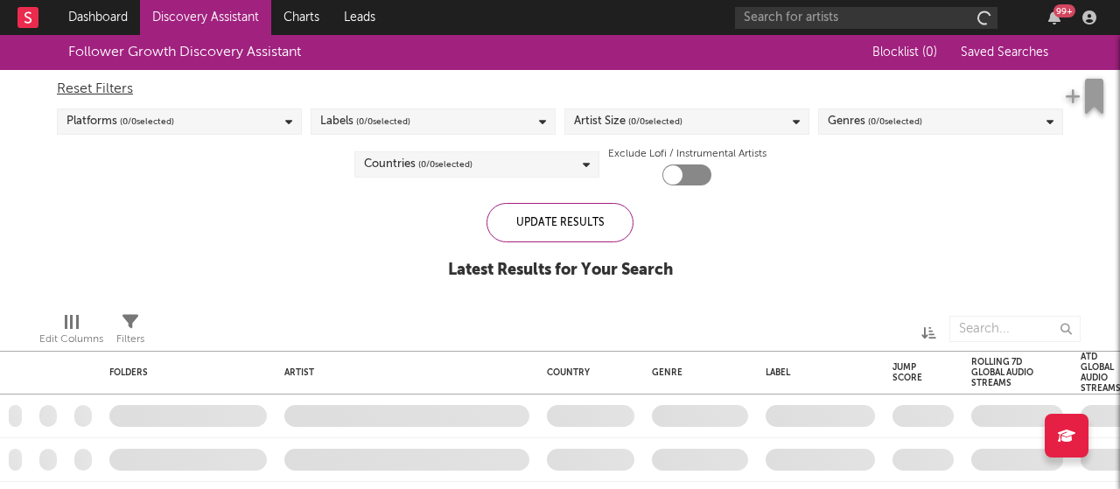
checkbox input "true"
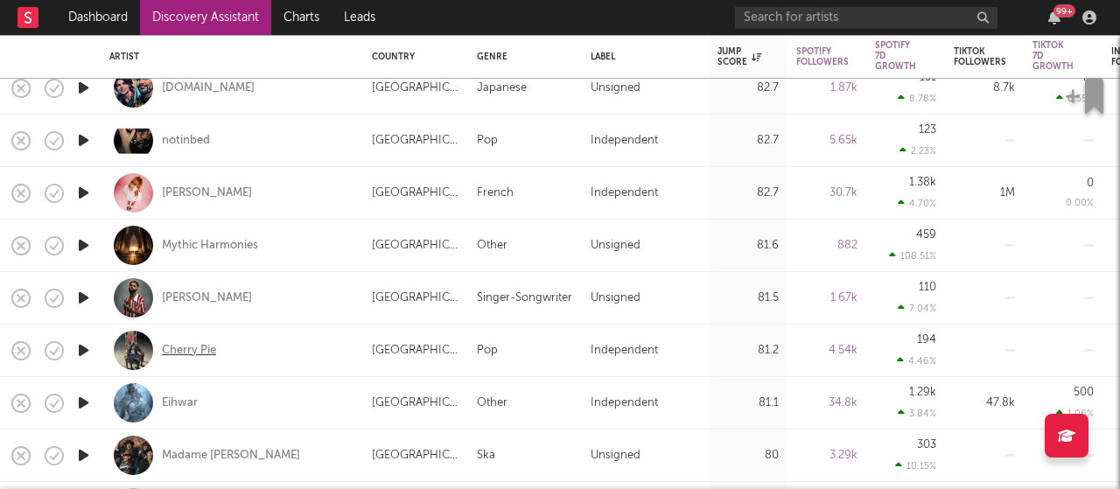
click at [189, 349] on div "Cherry Pie" at bounding box center [189, 351] width 54 height 16
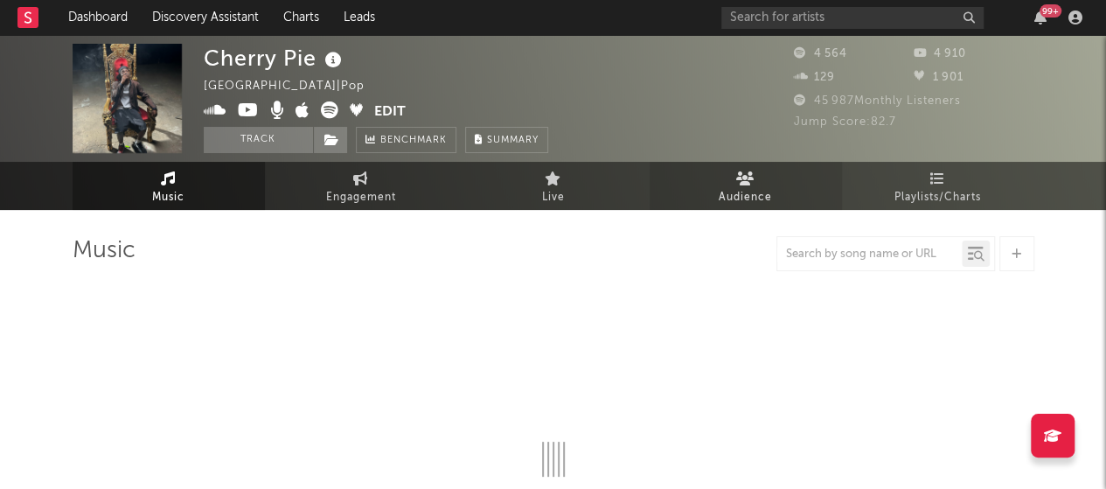
select select "6m"
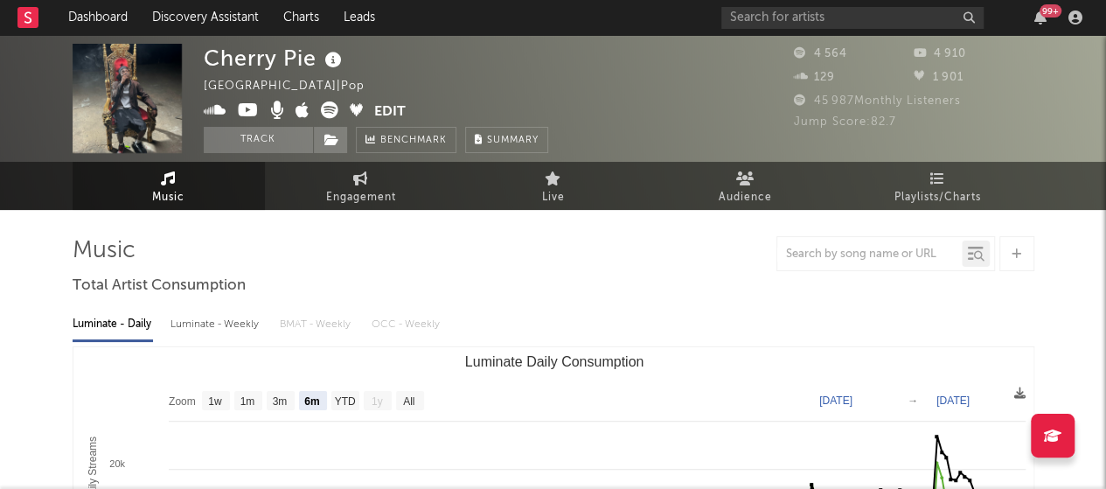
click at [905, 118] on div "Jump Score: 82.7" at bounding box center [914, 122] width 241 height 21
click at [750, 185] on icon at bounding box center [745, 178] width 18 height 14
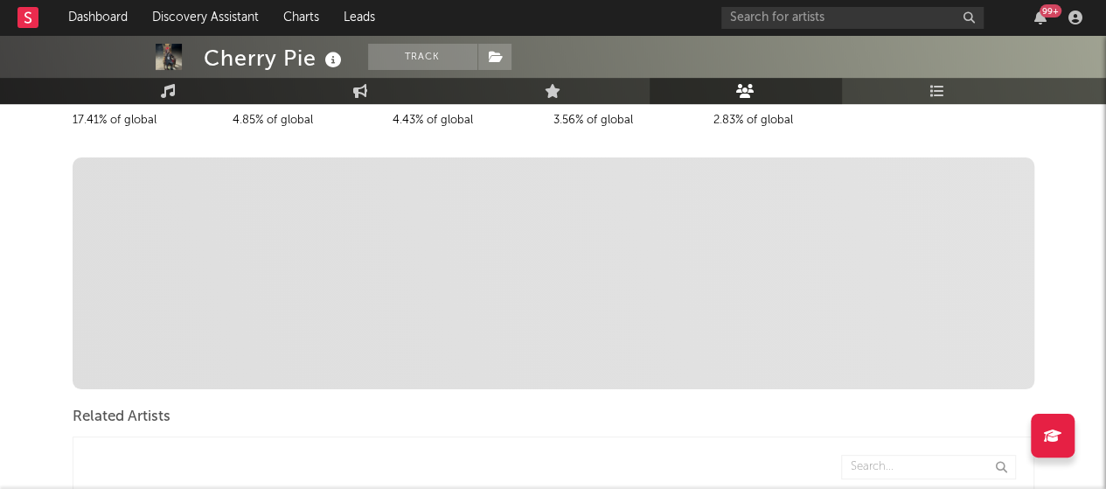
scroll to position [612, 0]
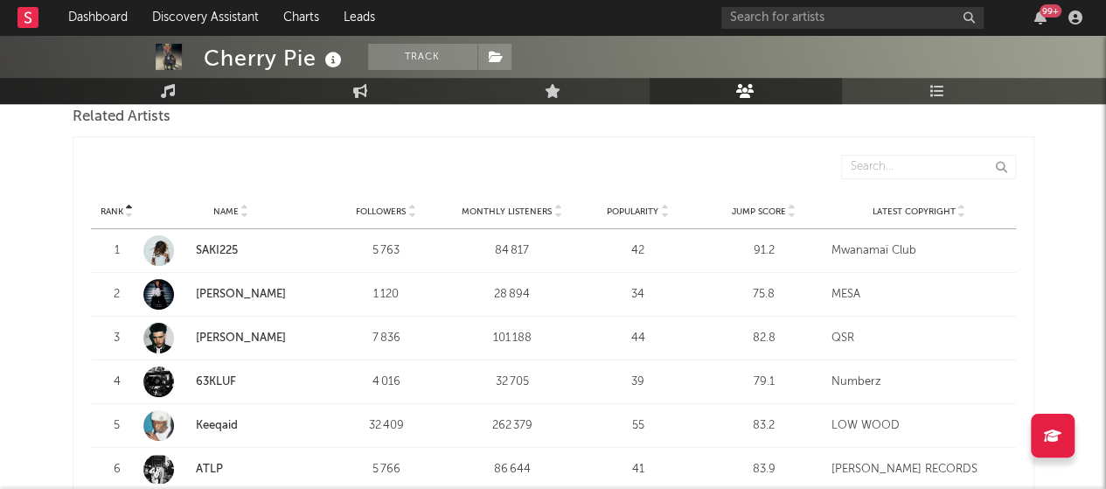
click at [217, 253] on link "SAKI225" at bounding box center [217, 250] width 42 height 11
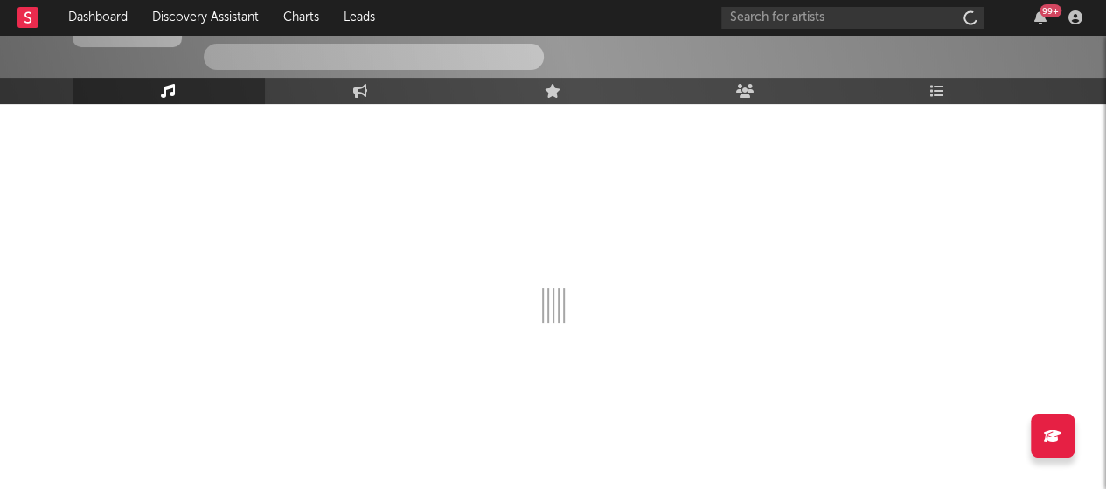
scroll to position [119, 0]
select select "6m"
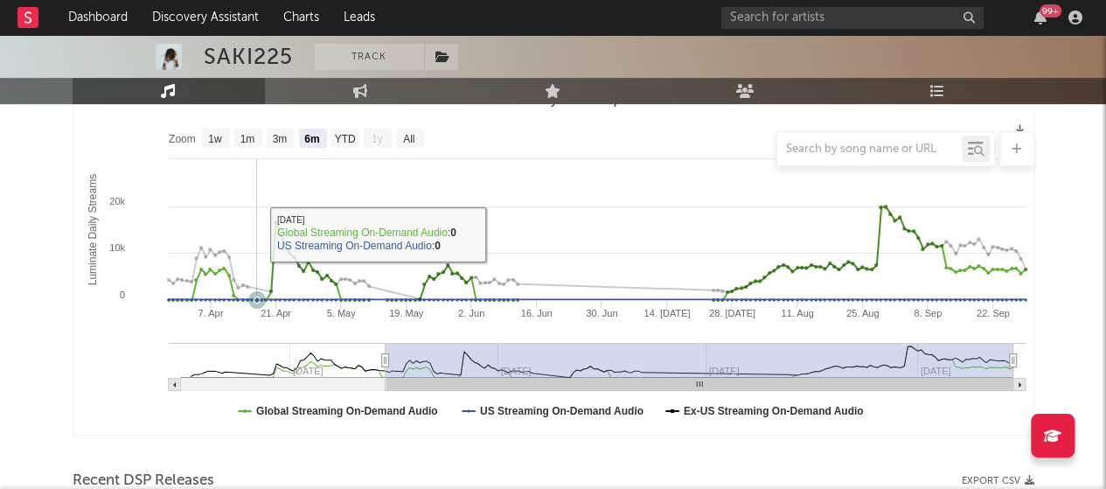
scroll to position [0, 0]
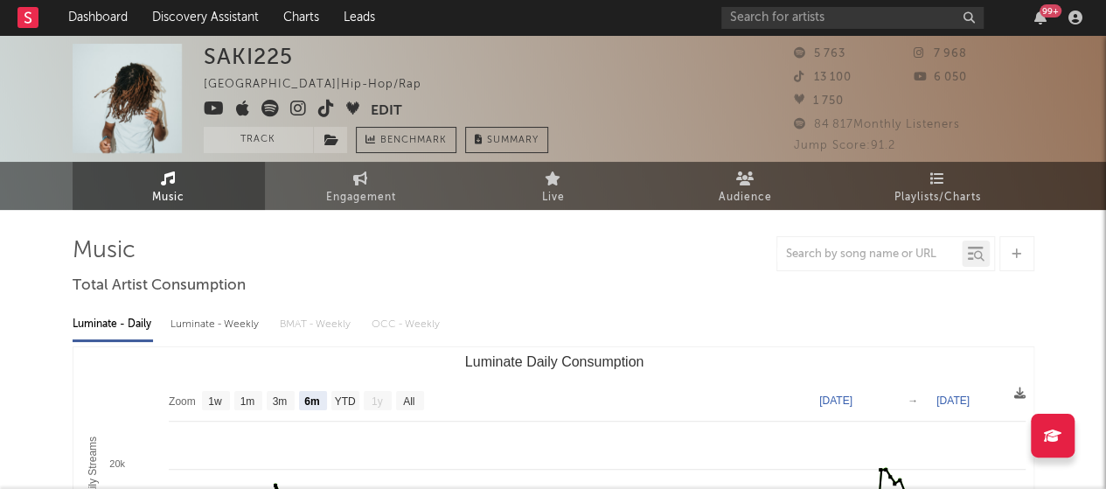
click at [864, 111] on div "1 750" at bounding box center [854, 101] width 121 height 21
click at [287, 139] on button "Track" at bounding box center [258, 140] width 109 height 26
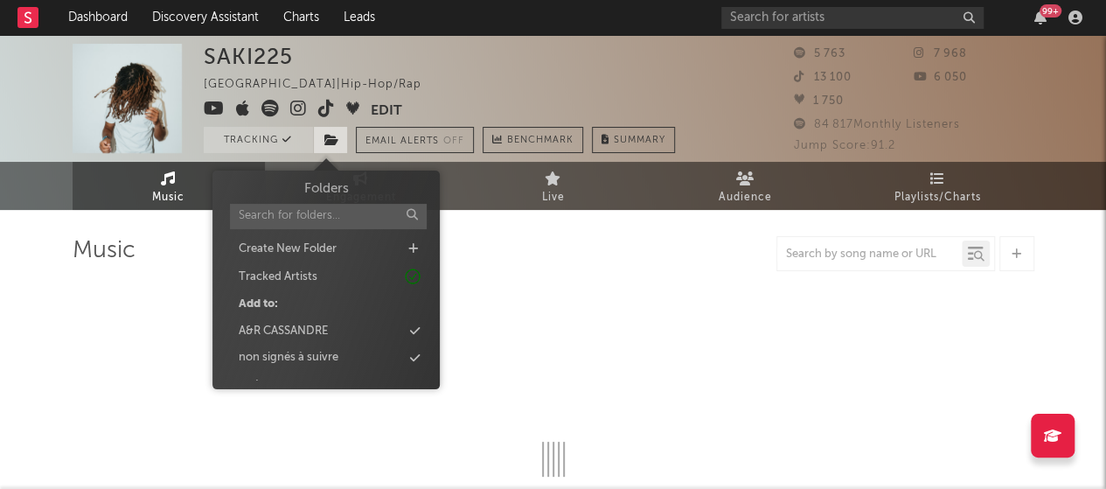
click at [331, 141] on icon at bounding box center [332, 140] width 15 height 12
select select "6m"
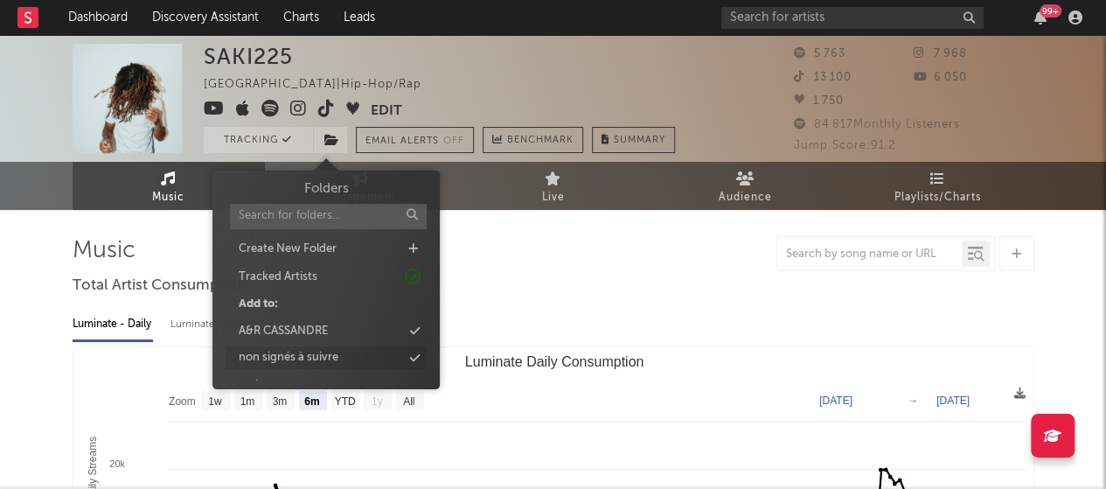
click at [331, 354] on div "non signés à suivre" at bounding box center [289, 357] width 100 height 17
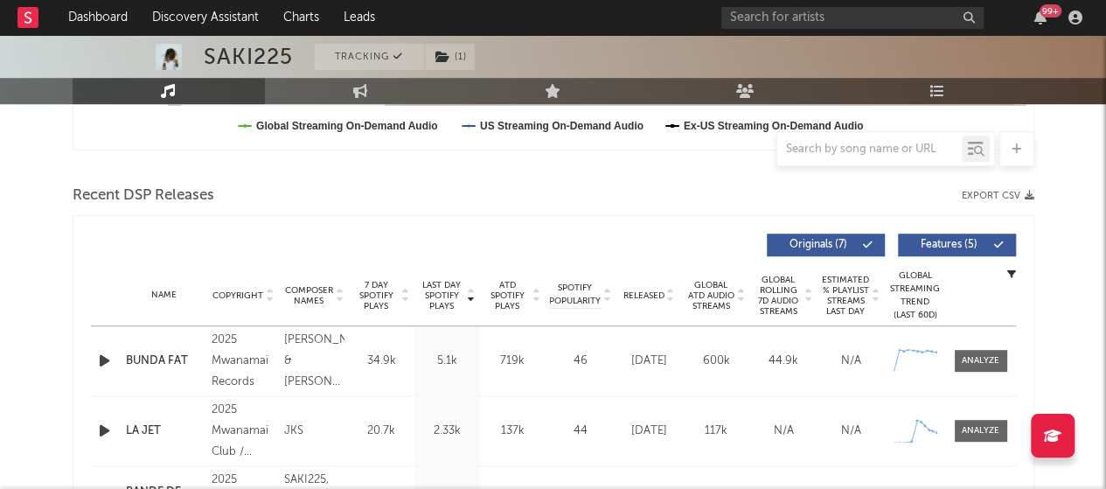
scroll to position [304, 0]
